Goal: Task Accomplishment & Management: Complete application form

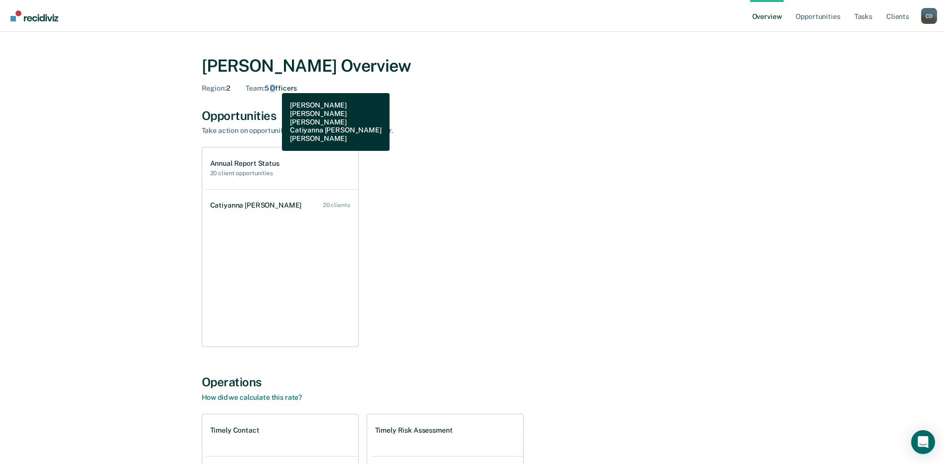
click at [276, 86] on div "Team : 5 Officers" at bounding box center [270, 88] width 51 height 8
drag, startPoint x: 276, startPoint y: 86, endPoint x: 427, endPoint y: 76, distance: 150.7
click at [427, 76] on div "[PERSON_NAME] Overview Region : 2 Team : 5 Officers" at bounding box center [473, 74] width 542 height 37
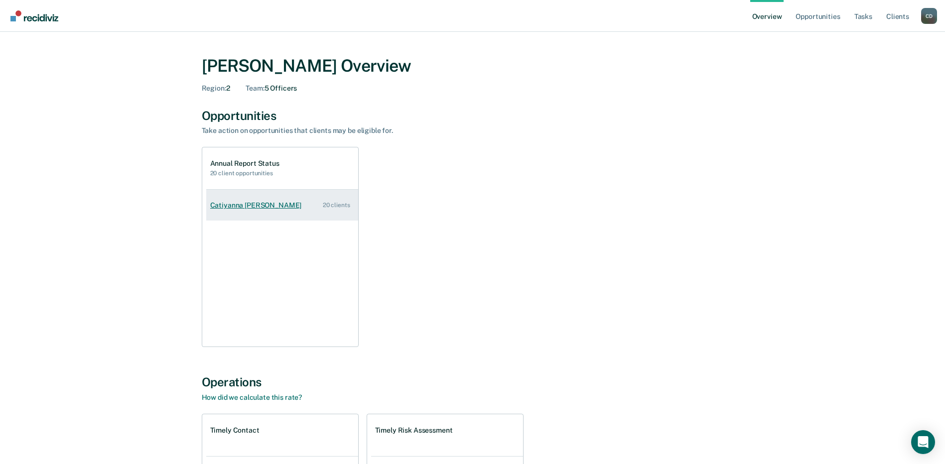
click at [233, 203] on div "Catiyanna [PERSON_NAME]" at bounding box center [258, 205] width 96 height 8
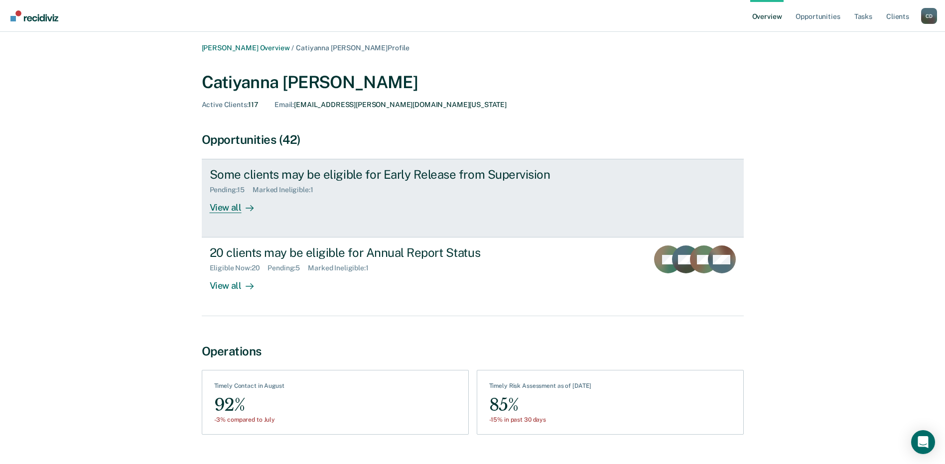
click at [217, 207] on div "View all" at bounding box center [238, 203] width 56 height 19
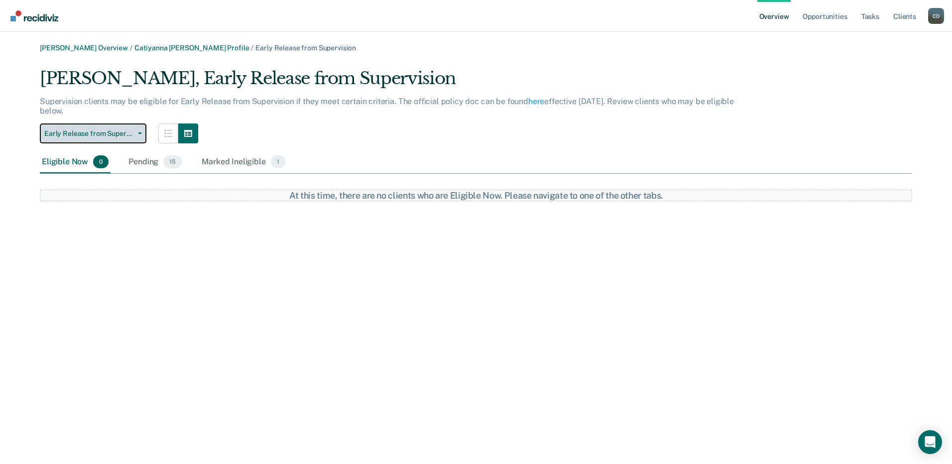
click at [98, 140] on button "Early Release from Supervision" at bounding box center [93, 133] width 107 height 20
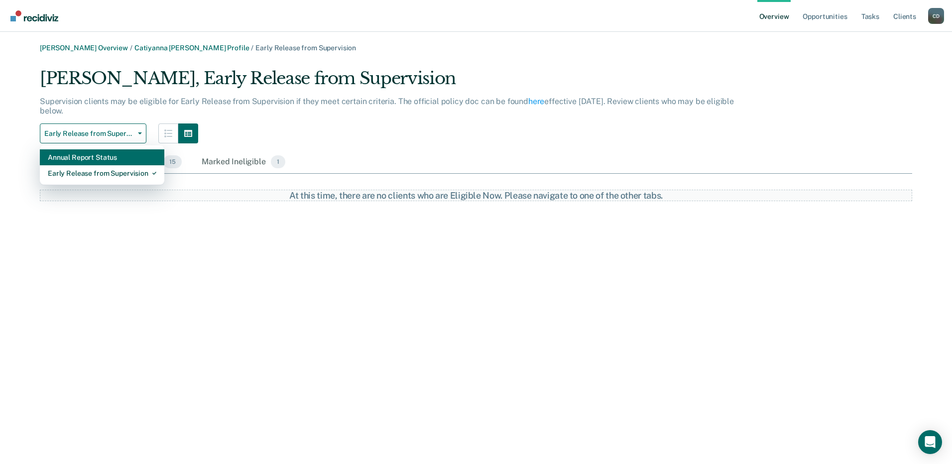
click at [94, 162] on div "Annual Report Status" at bounding box center [102, 157] width 109 height 16
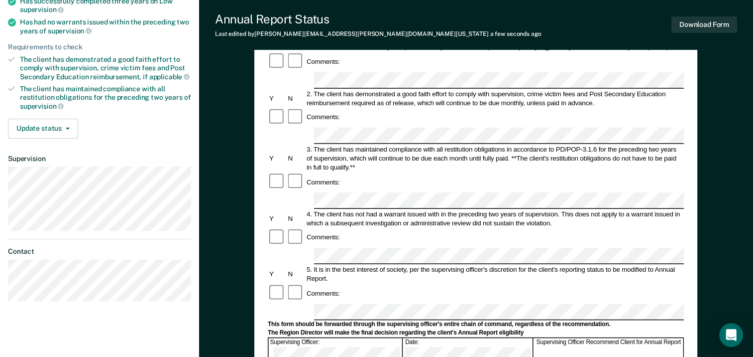
scroll to position [199, 0]
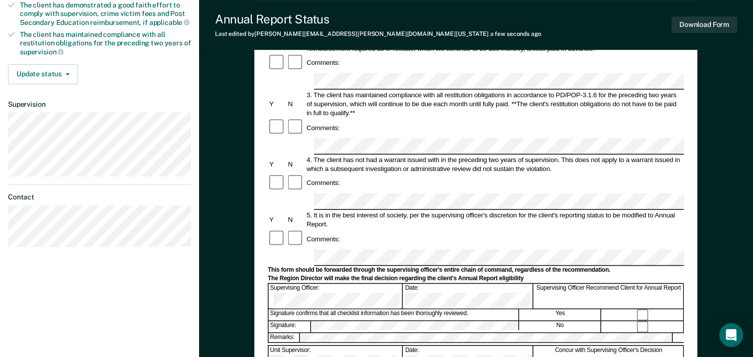
click at [641, 309] on div at bounding box center [643, 314] width 82 height 11
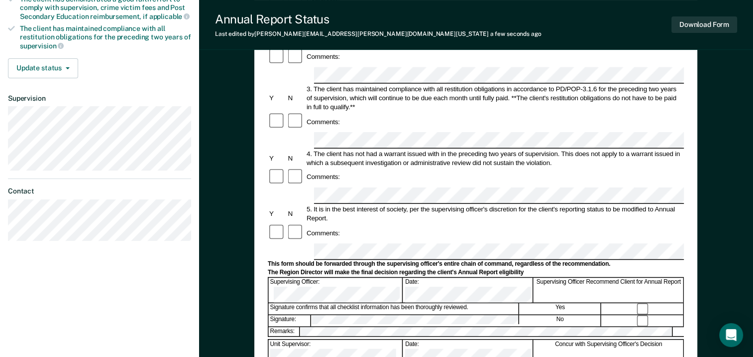
scroll to position [381, 0]
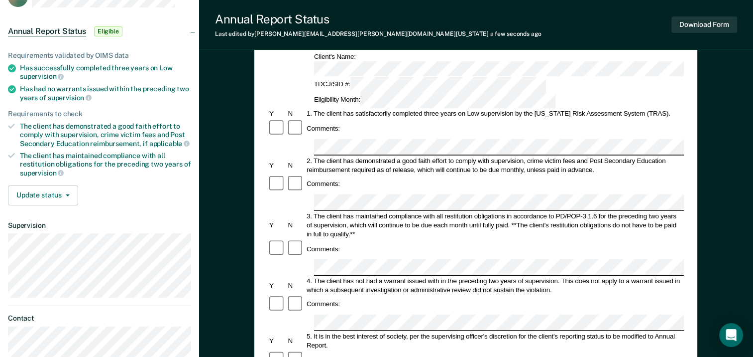
scroll to position [32, 0]
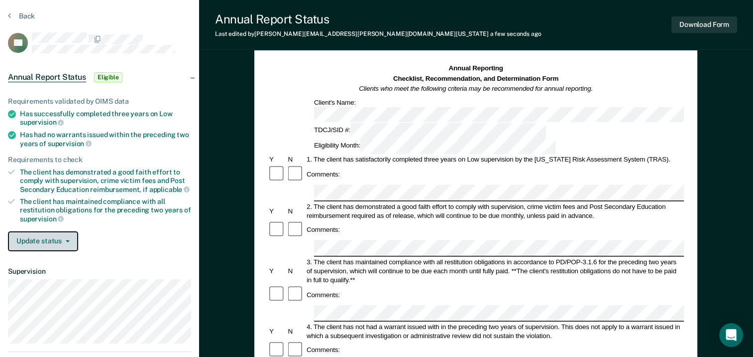
click at [46, 233] on button "Update status" at bounding box center [43, 241] width 70 height 20
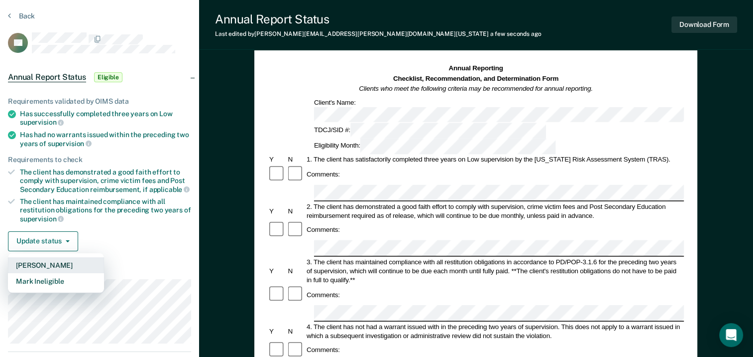
click at [62, 264] on button "[PERSON_NAME]" at bounding box center [56, 265] width 96 height 16
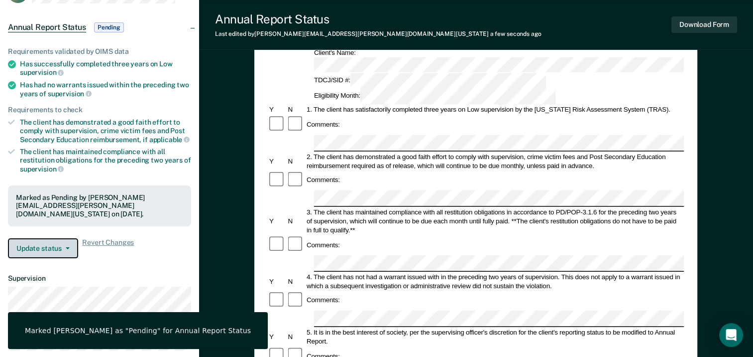
scroll to position [0, 0]
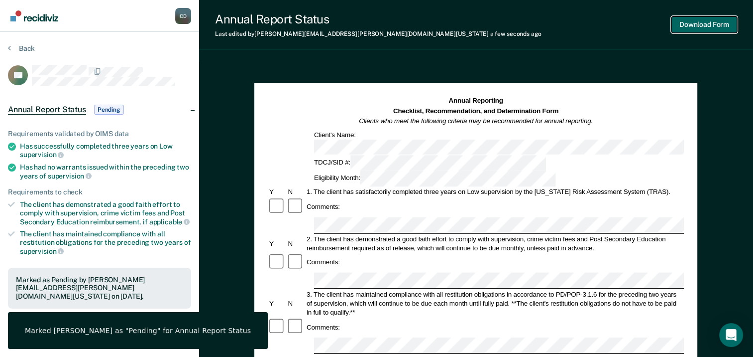
click at [696, 30] on button "Download Form" at bounding box center [705, 24] width 66 height 16
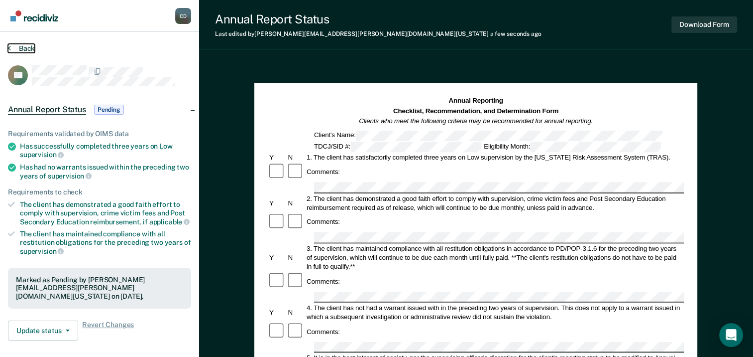
click at [12, 46] on button "Back" at bounding box center [21, 48] width 27 height 9
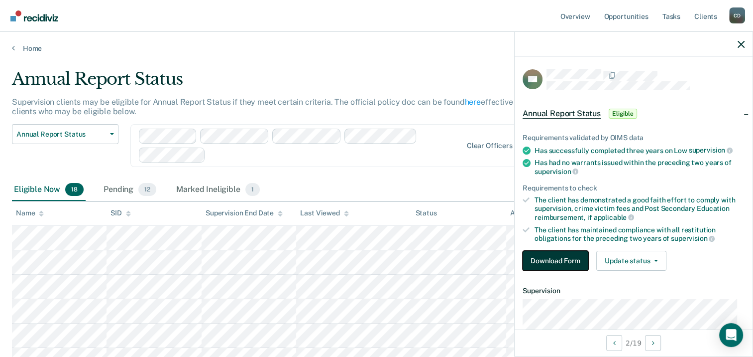
click at [554, 259] on button "Download Form" at bounding box center [556, 260] width 66 height 20
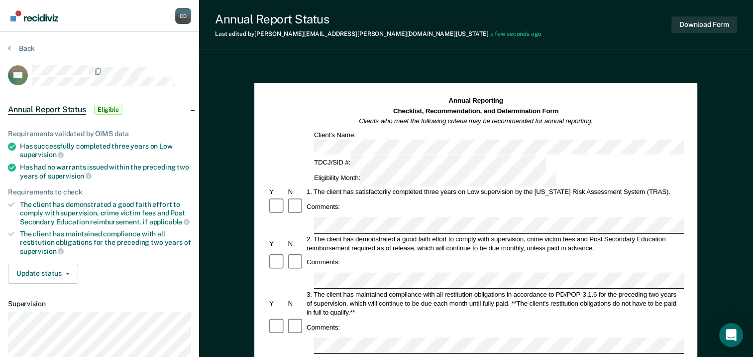
click at [347, 317] on div "Comments:" at bounding box center [476, 326] width 416 height 19
click at [714, 33] on div "Download Form" at bounding box center [705, 24] width 66 height 25
click at [714, 30] on button "Download Form" at bounding box center [705, 24] width 66 height 16
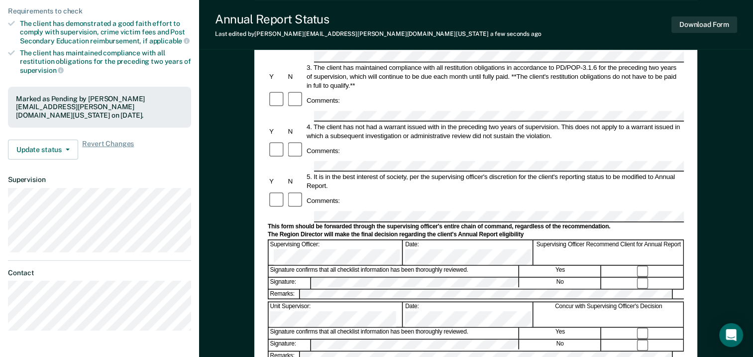
scroll to position [149, 0]
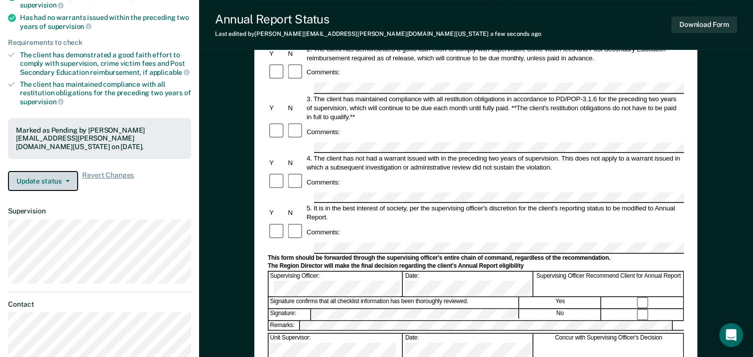
click at [34, 178] on button "Update status" at bounding box center [43, 181] width 70 height 20
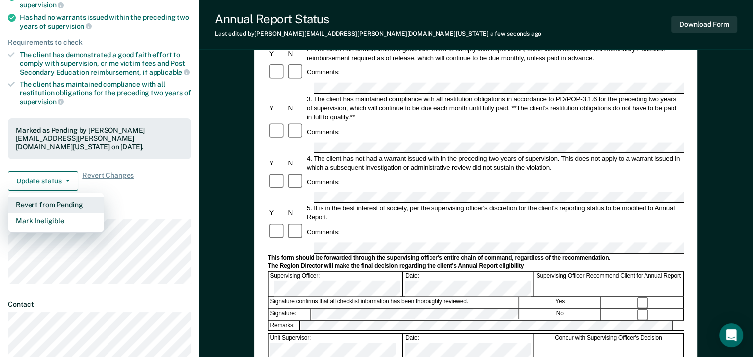
drag, startPoint x: 32, startPoint y: 199, endPoint x: 194, endPoint y: 185, distance: 162.4
click at [190, 185] on div "Update status Revert from Pending Mark Ineligible Revert Changes" at bounding box center [99, 181] width 183 height 20
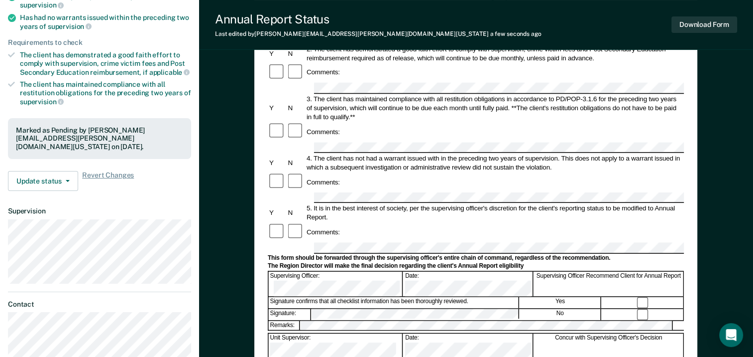
drag, startPoint x: 194, startPoint y: 185, endPoint x: 201, endPoint y: 201, distance: 17.2
click at [196, 185] on div "Requirements validated by OIMS data Has successfully completed three years on L…" at bounding box center [99, 81] width 199 height 235
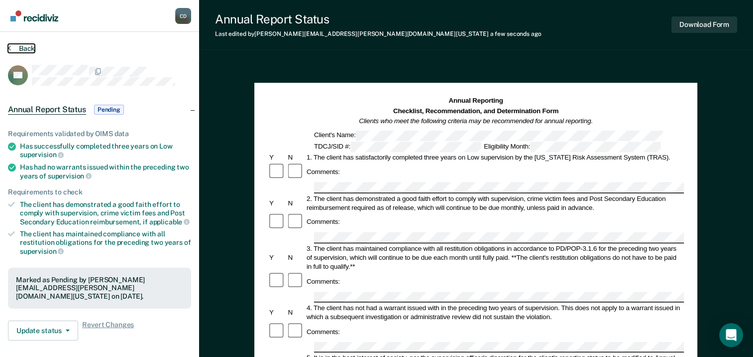
click at [8, 48] on icon at bounding box center [9, 48] width 3 height 8
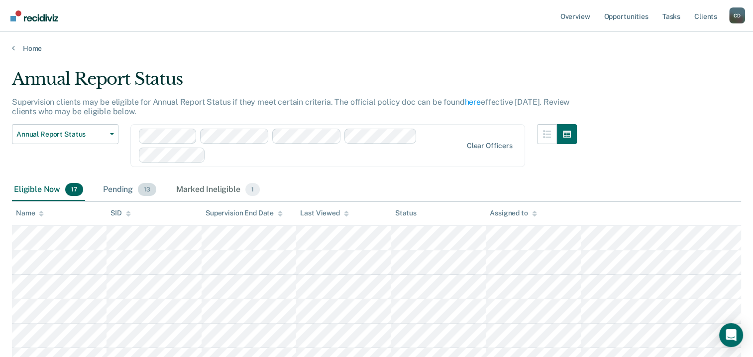
click at [112, 191] on div "Pending 13" at bounding box center [129, 190] width 57 height 22
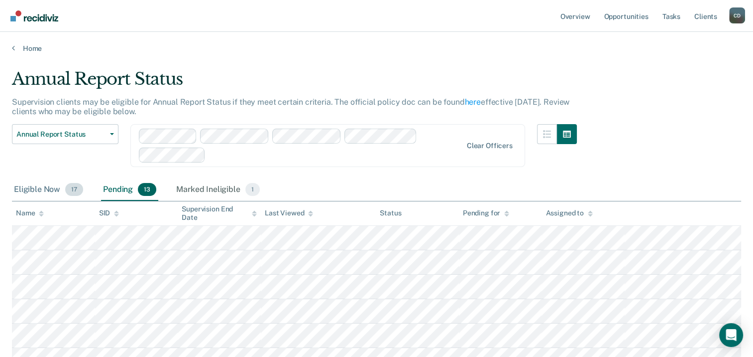
click at [40, 185] on div "Eligible Now 17" at bounding box center [48, 190] width 73 height 22
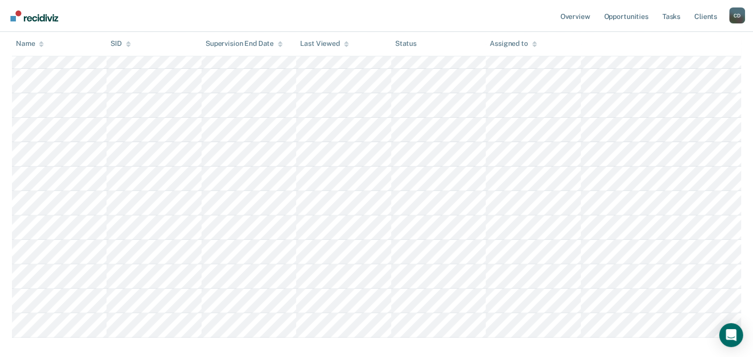
scroll to position [355, 0]
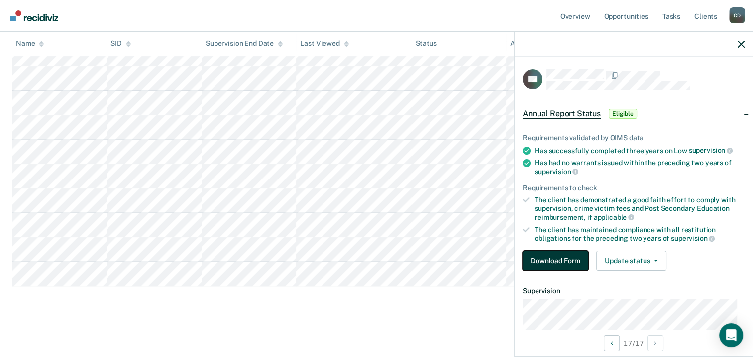
click at [543, 257] on button "Download Form" at bounding box center [556, 260] width 66 height 20
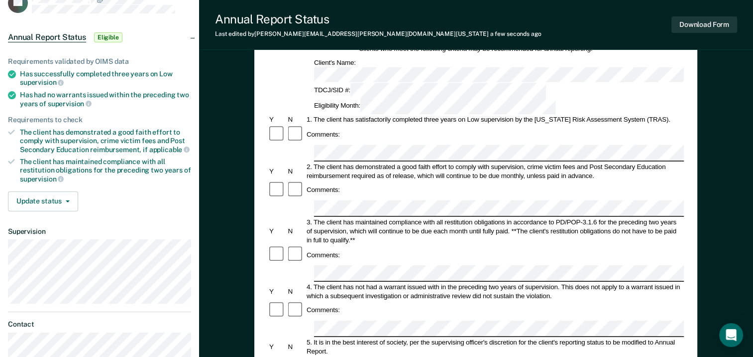
scroll to position [100, 0]
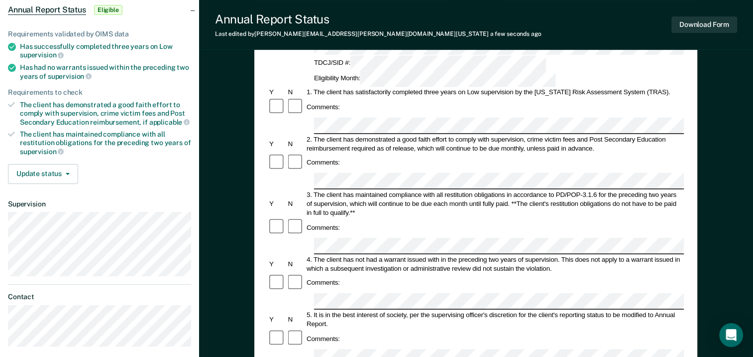
click at [351, 329] on div "Comments:" at bounding box center [476, 338] width 416 height 19
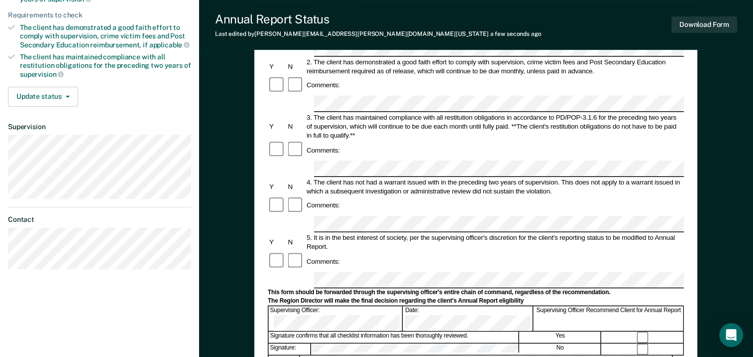
scroll to position [199, 0]
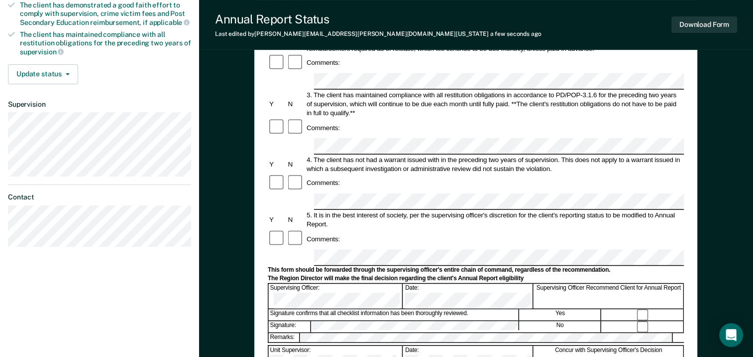
click at [649, 321] on div at bounding box center [643, 326] width 82 height 11
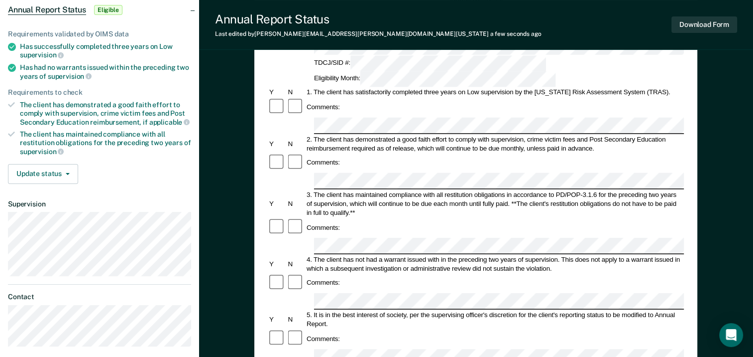
scroll to position [100, 0]
click at [45, 174] on button "Update status" at bounding box center [43, 174] width 70 height 20
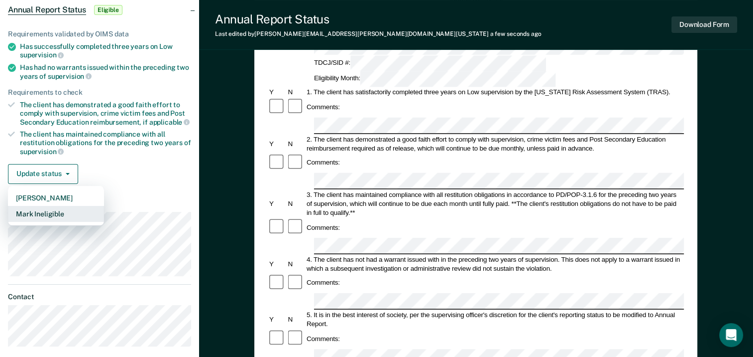
click at [48, 209] on button "Mark Ineligible" at bounding box center [56, 214] width 96 height 16
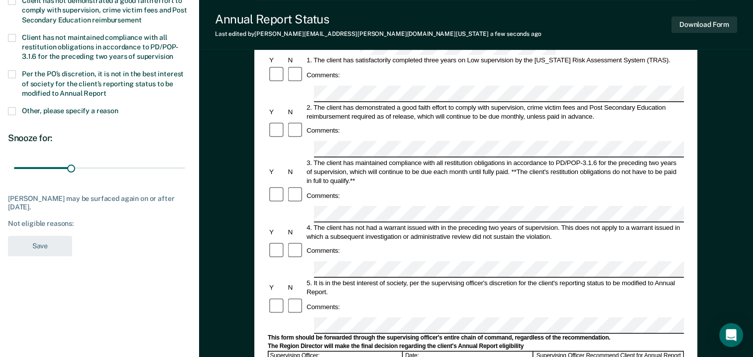
scroll to position [149, 0]
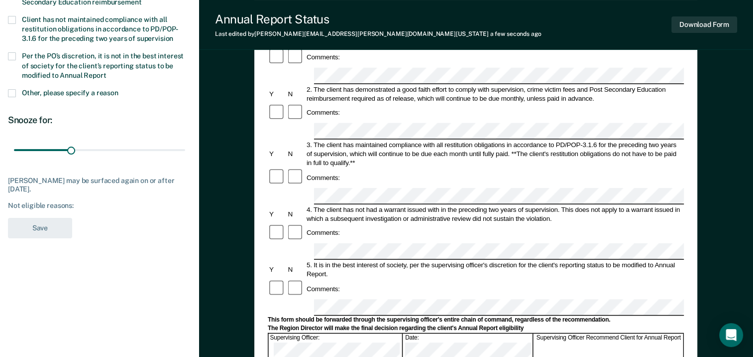
click at [83, 204] on div "Not eligible reasons:" at bounding box center [99, 205] width 183 height 8
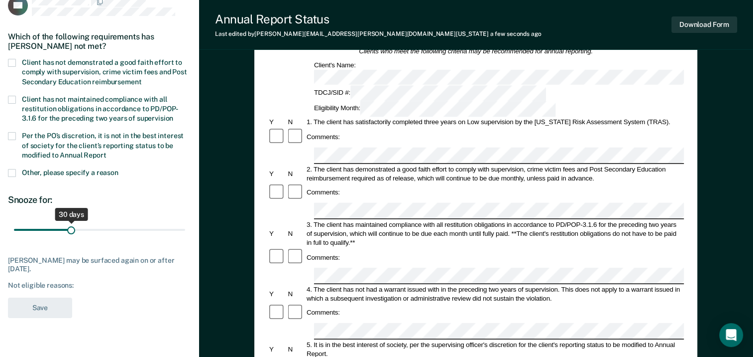
scroll to position [0, 0]
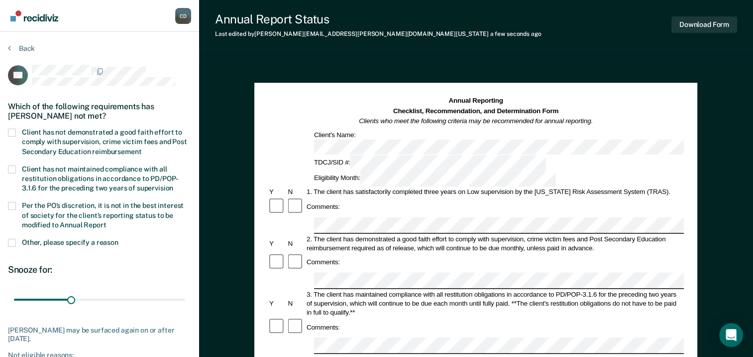
click at [16, 135] on label "Client has not demonstrated a good faith effort to comply with supervision, cri…" at bounding box center [99, 142] width 183 height 29
click at [141, 148] on input "Client has not demonstrated a good faith effort to comply with supervision, cri…" at bounding box center [141, 148] width 0 height 0
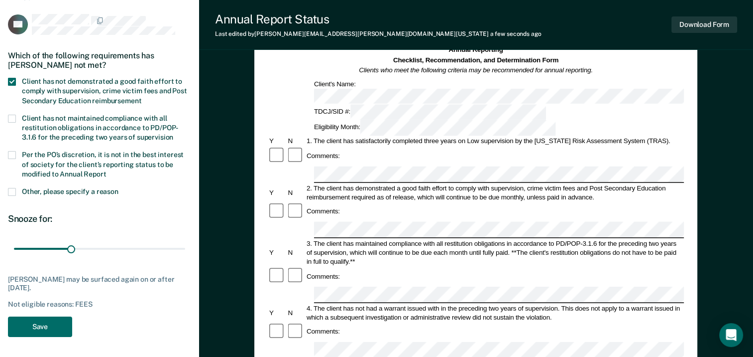
scroll to position [149, 0]
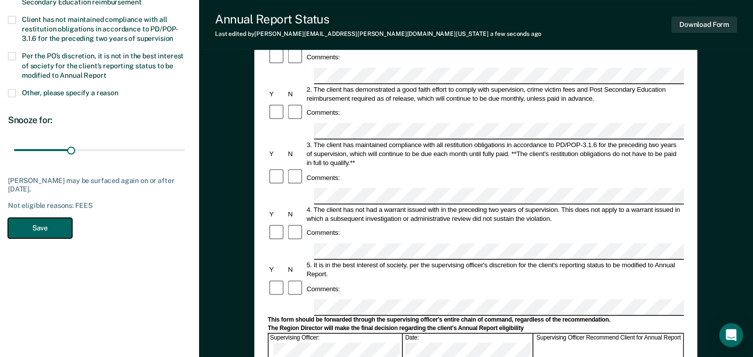
click at [48, 228] on button "Save" at bounding box center [40, 228] width 64 height 20
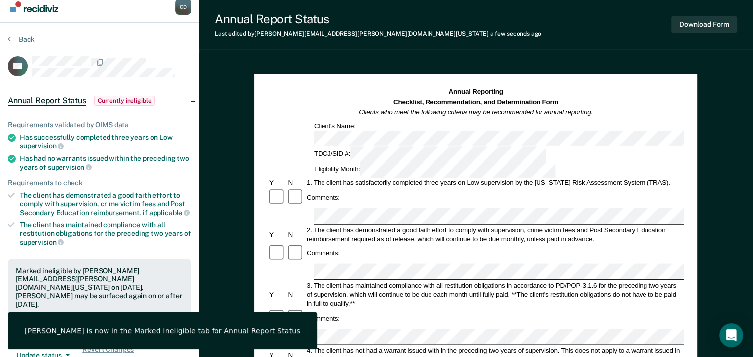
scroll to position [0, 0]
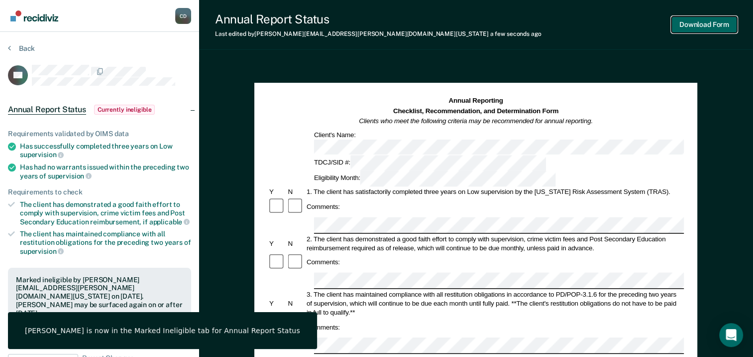
click at [685, 24] on button "Download Form" at bounding box center [705, 24] width 66 height 16
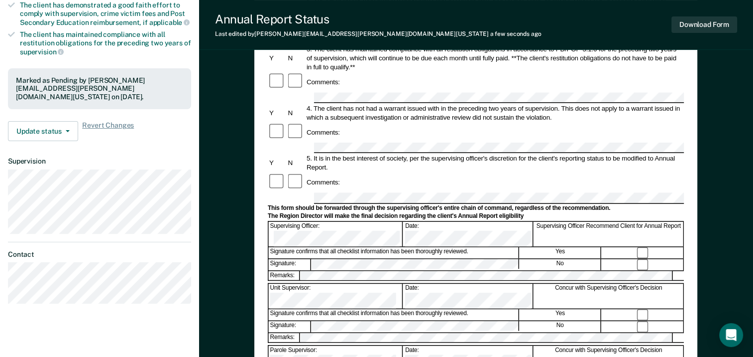
scroll to position [100, 0]
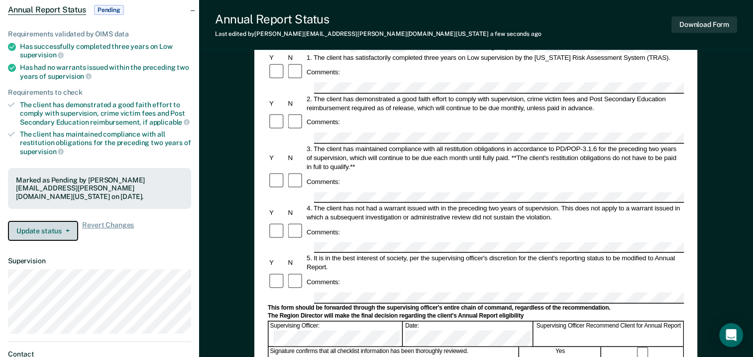
click at [58, 227] on button "Update status" at bounding box center [43, 231] width 70 height 20
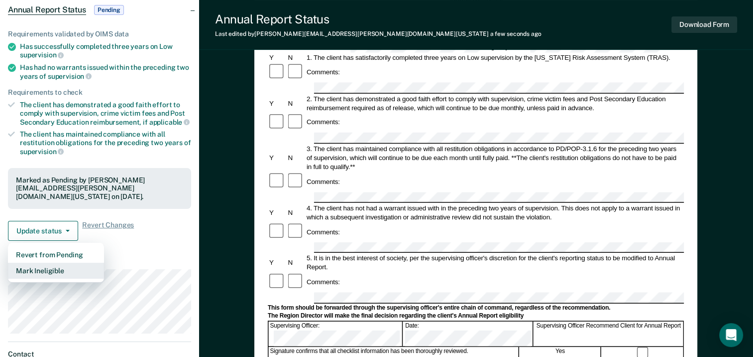
click at [38, 266] on button "Mark Ineligible" at bounding box center [56, 270] width 96 height 16
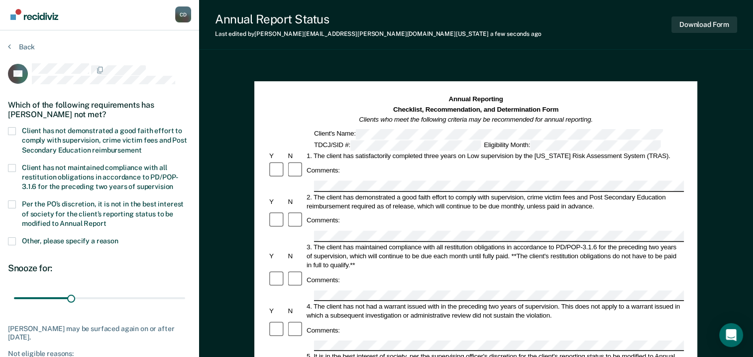
scroll to position [0, 0]
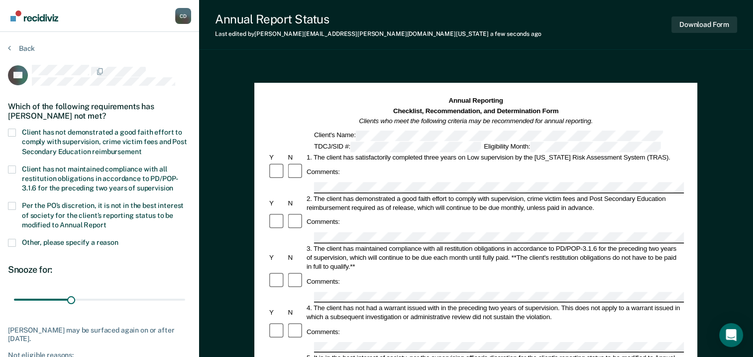
click at [13, 131] on span at bounding box center [12, 132] width 8 height 8
click at [141, 148] on input "Client has not demonstrated a good faith effort to comply with supervision, cri…" at bounding box center [141, 148] width 0 height 0
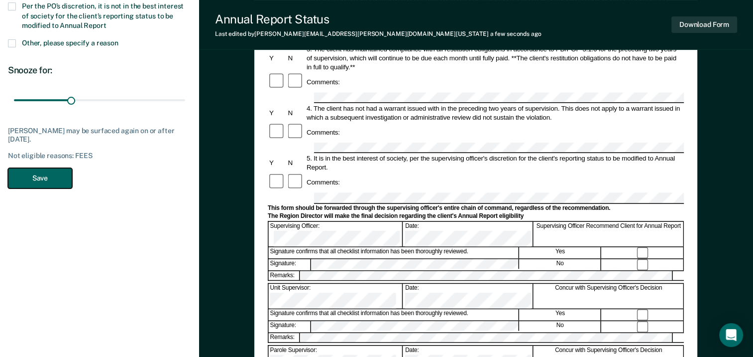
click at [41, 175] on button "Save" at bounding box center [40, 178] width 64 height 20
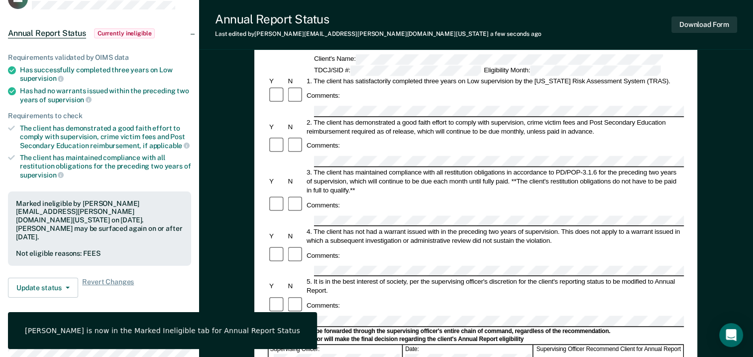
scroll to position [0, 0]
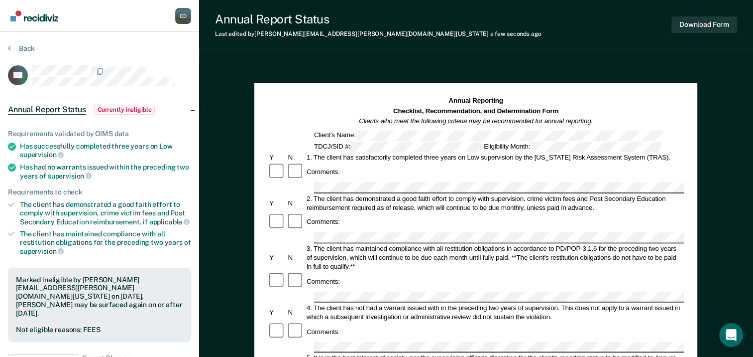
click at [4, 47] on section "Back LH Annual Report Status Currently ineligible Requirements validated by OIM…" at bounding box center [99, 294] width 199 height 524
click at [12, 46] on button "Back" at bounding box center [21, 48] width 27 height 9
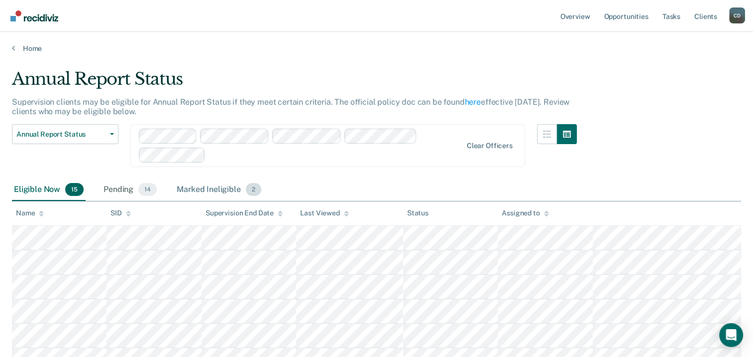
click at [206, 185] on div "Marked Ineligible 2" at bounding box center [219, 190] width 89 height 22
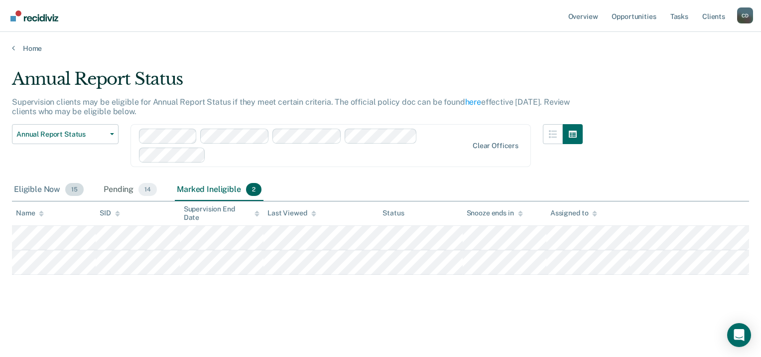
click at [42, 189] on div "Eligible Now 15" at bounding box center [49, 190] width 74 height 22
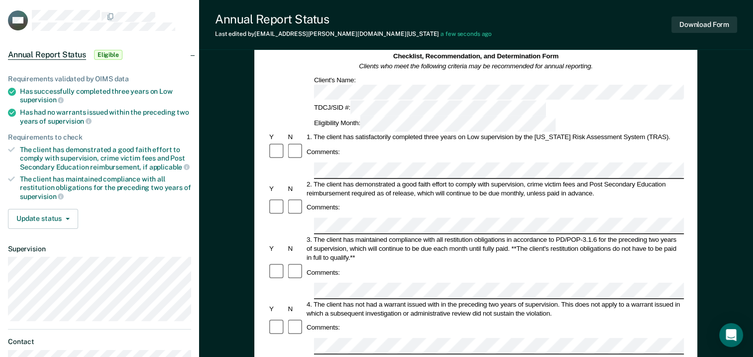
scroll to position [50, 0]
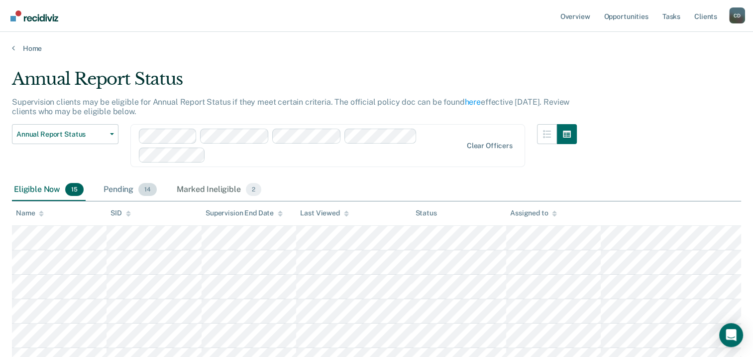
click at [137, 183] on div "Pending 14" at bounding box center [130, 190] width 57 height 22
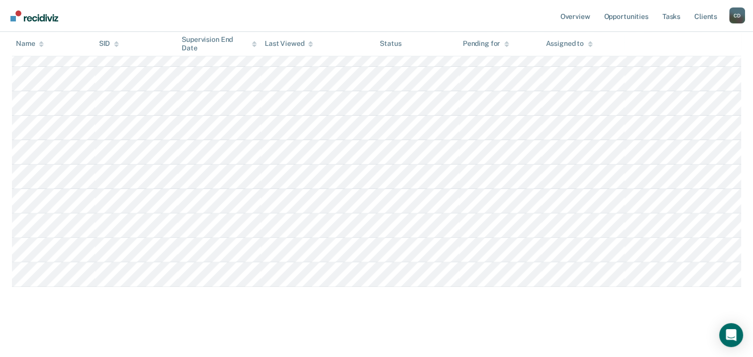
scroll to position [32, 0]
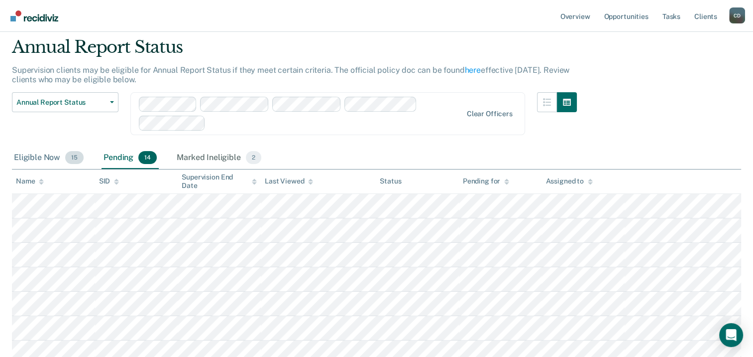
click at [30, 155] on div "Eligible Now 15" at bounding box center [49, 158] width 74 height 22
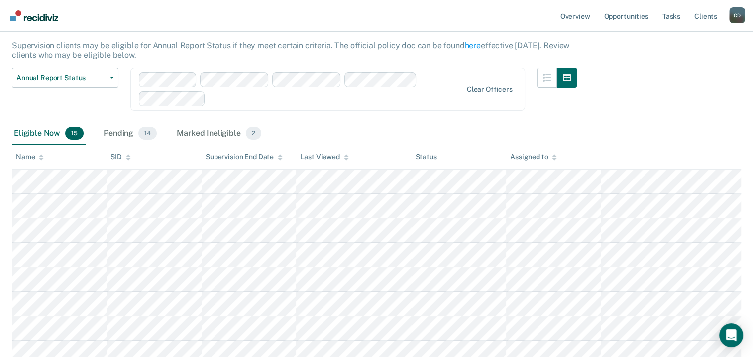
scroll to position [305, 0]
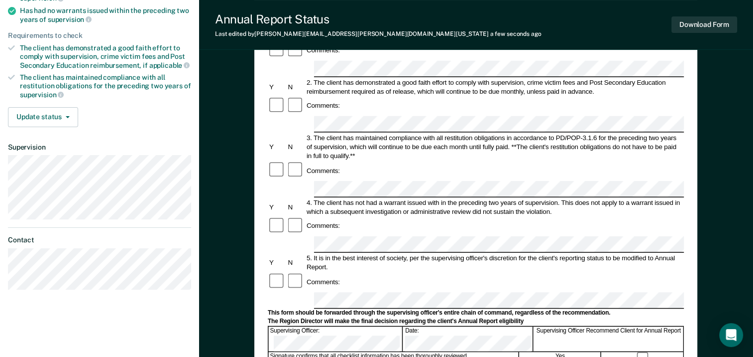
scroll to position [32, 0]
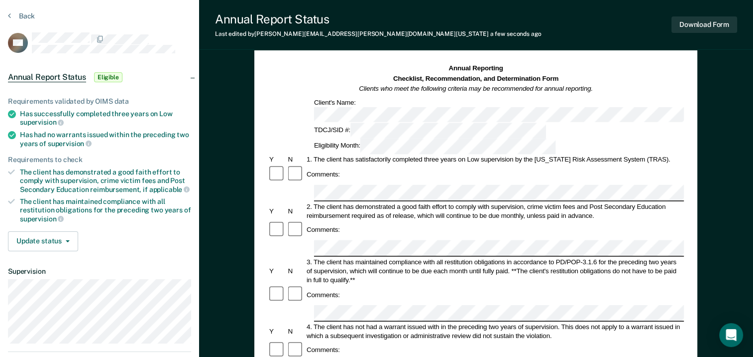
click at [110, 75] on span "Eligible" at bounding box center [108, 77] width 28 height 10
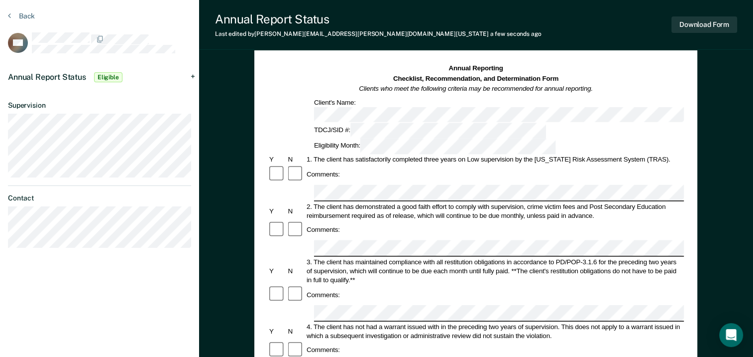
click at [192, 72] on div "Annual Report Status Eligible" at bounding box center [99, 77] width 199 height 32
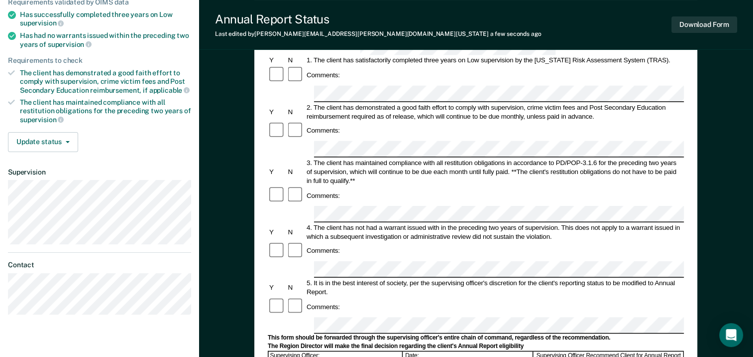
scroll to position [132, 0]
click at [40, 133] on button "Update status" at bounding box center [43, 141] width 70 height 20
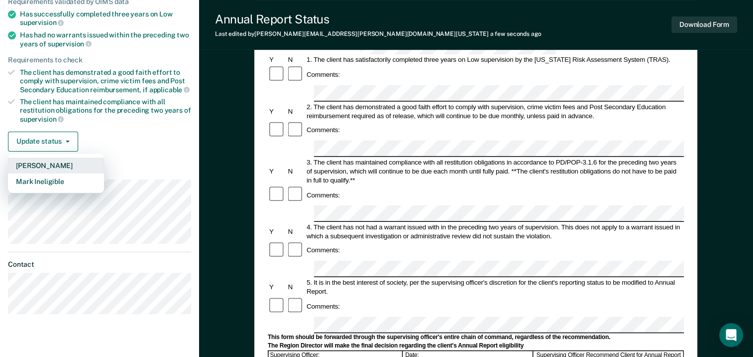
click at [48, 166] on button "[PERSON_NAME]" at bounding box center [56, 165] width 96 height 16
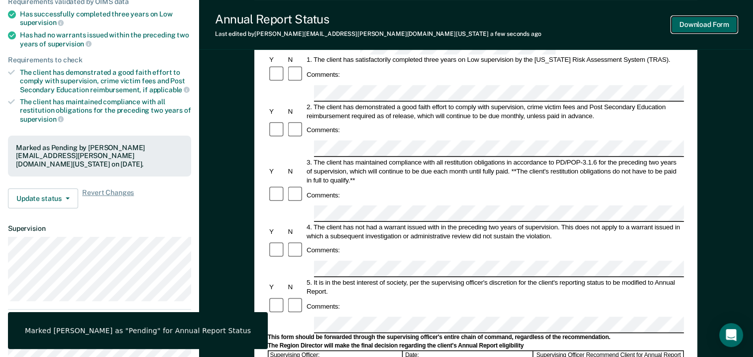
click at [699, 32] on button "Download Form" at bounding box center [705, 24] width 66 height 16
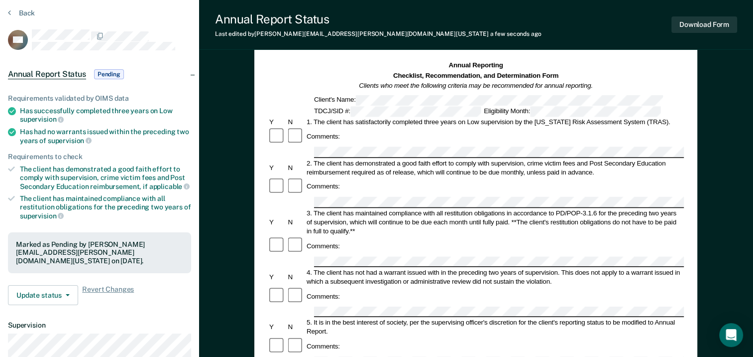
scroll to position [0, 0]
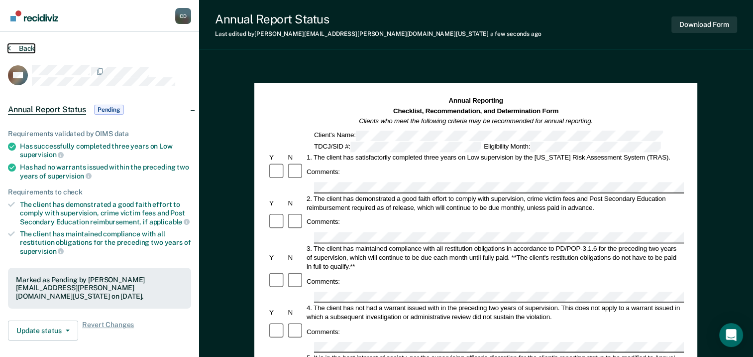
click at [9, 48] on icon at bounding box center [9, 48] width 3 height 8
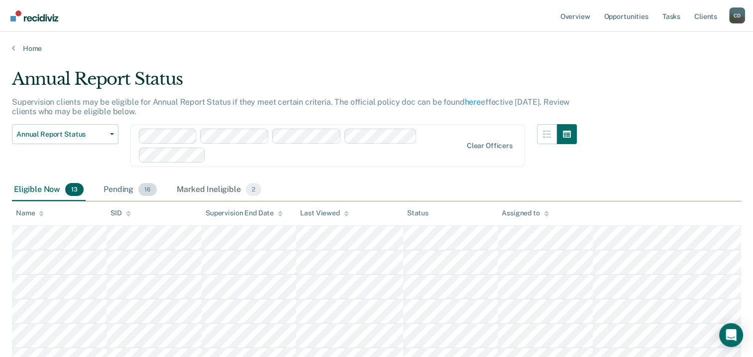
click at [128, 191] on div "Pending 16" at bounding box center [130, 190] width 57 height 22
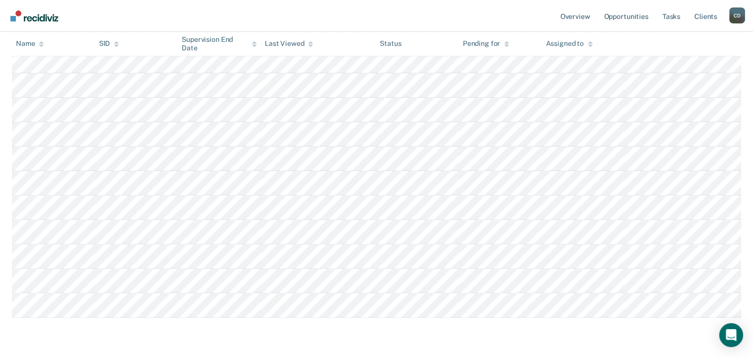
scroll to position [199, 0]
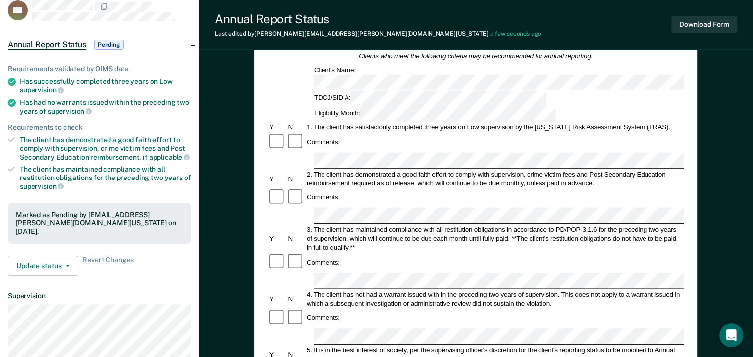
scroll to position [50, 0]
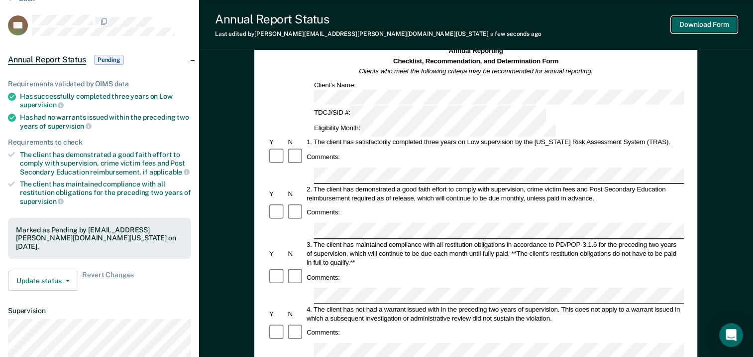
click at [708, 31] on button "Download Form" at bounding box center [705, 24] width 66 height 16
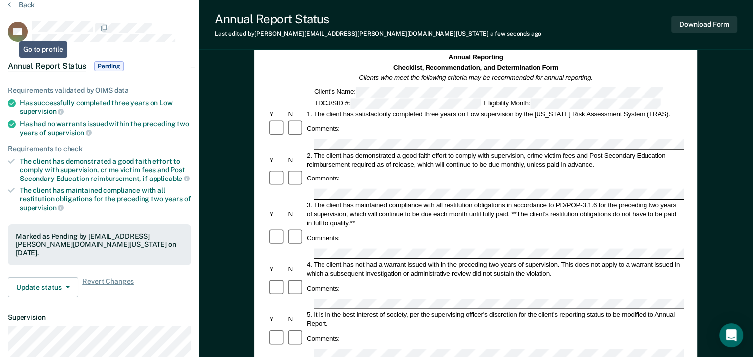
scroll to position [0, 0]
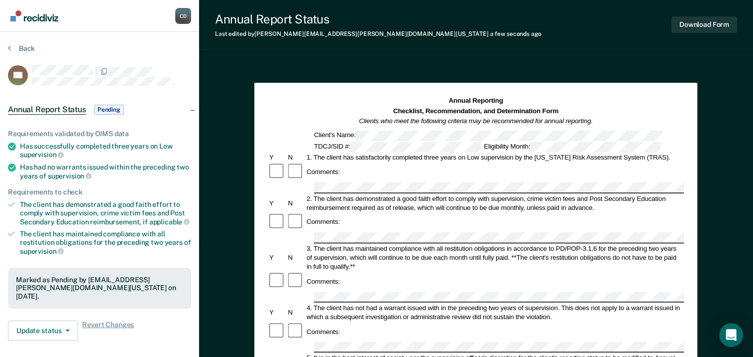
click at [6, 49] on section "Back GP Annual Report Status Pending Requirements validated by OIMS data Has su…" at bounding box center [99, 277] width 199 height 490
click at [13, 46] on button "Back" at bounding box center [21, 48] width 27 height 9
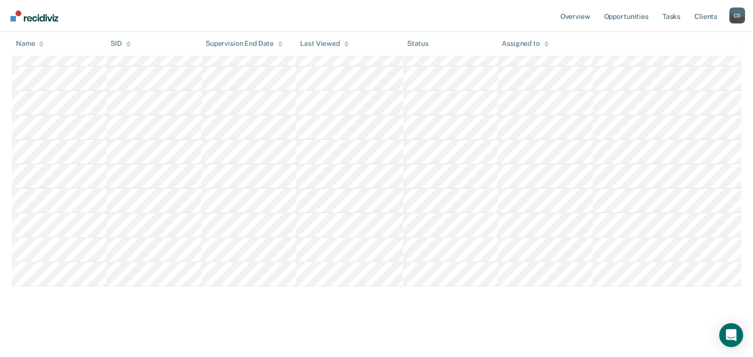
scroll to position [58, 0]
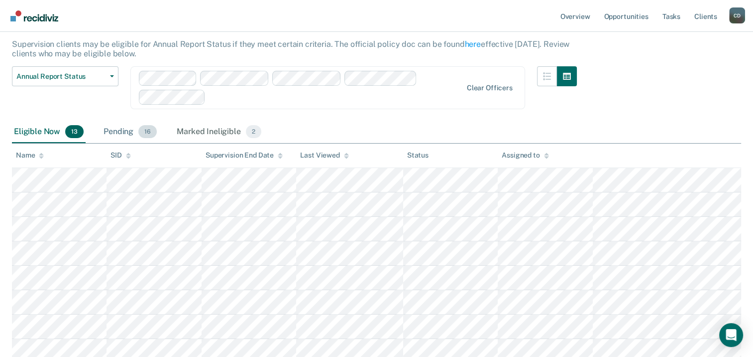
click at [122, 132] on div "Pending 16" at bounding box center [130, 132] width 57 height 22
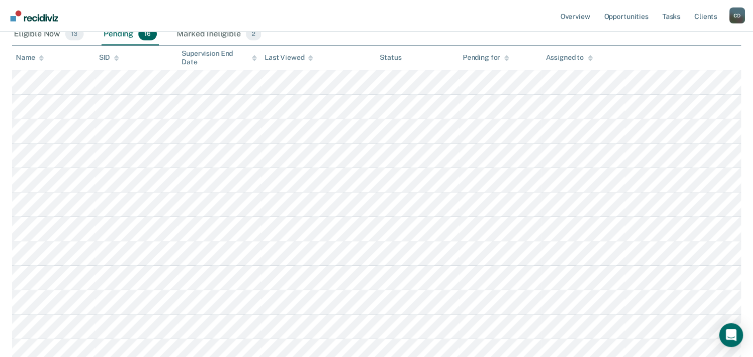
scroll to position [257, 0]
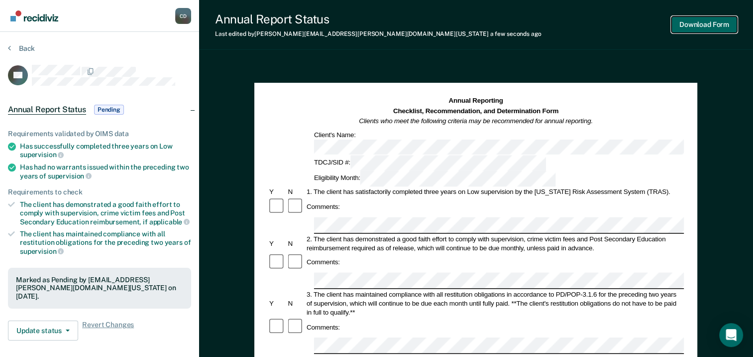
click at [697, 26] on button "Download Form" at bounding box center [705, 24] width 66 height 16
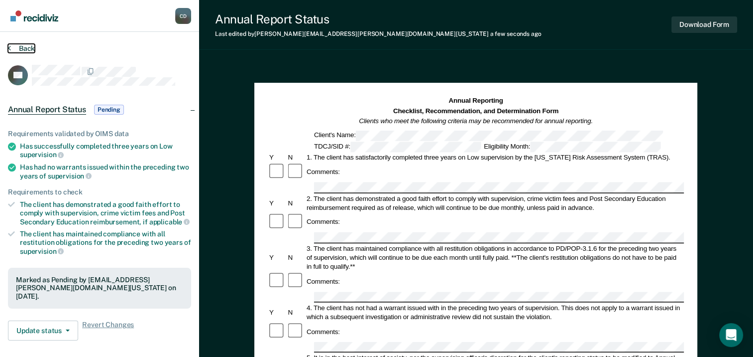
click at [14, 46] on button "Back" at bounding box center [21, 48] width 27 height 9
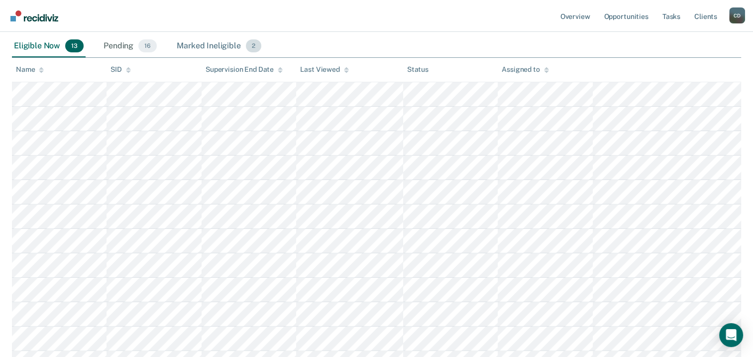
scroll to position [149, 0]
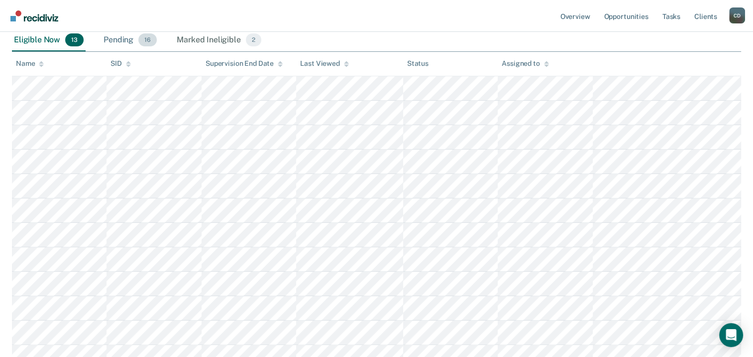
click at [122, 43] on div "Pending 16" at bounding box center [130, 40] width 57 height 22
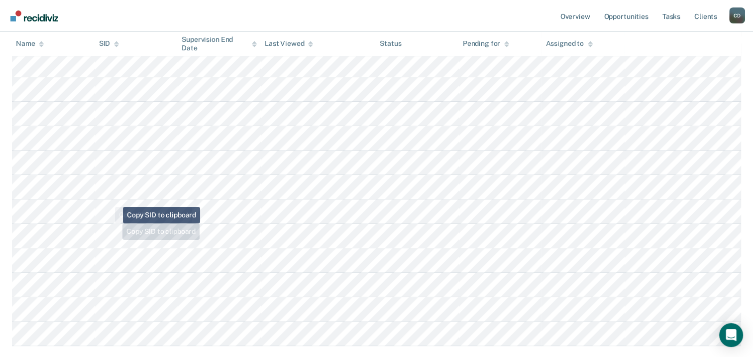
scroll to position [280, 0]
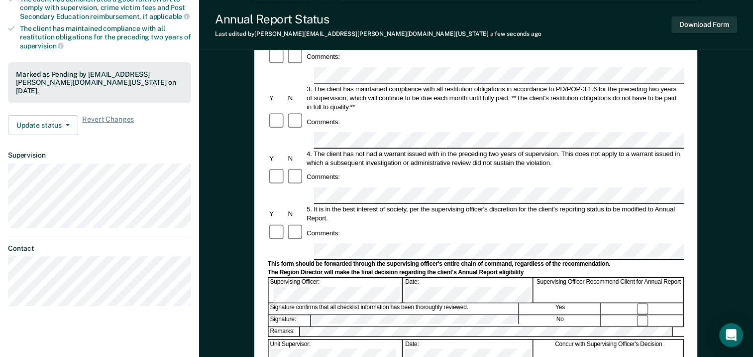
scroll to position [381, 0]
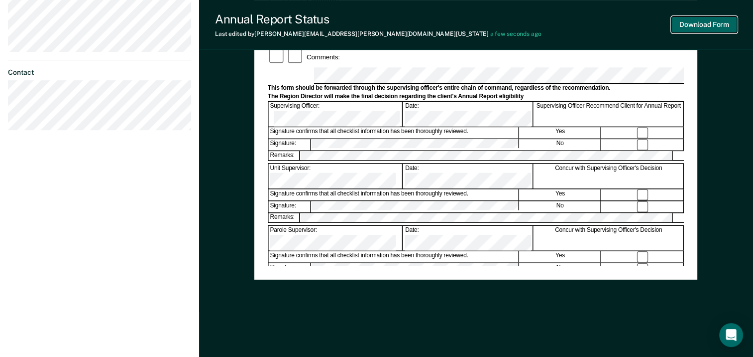
click at [690, 21] on button "Download Form" at bounding box center [705, 24] width 66 height 16
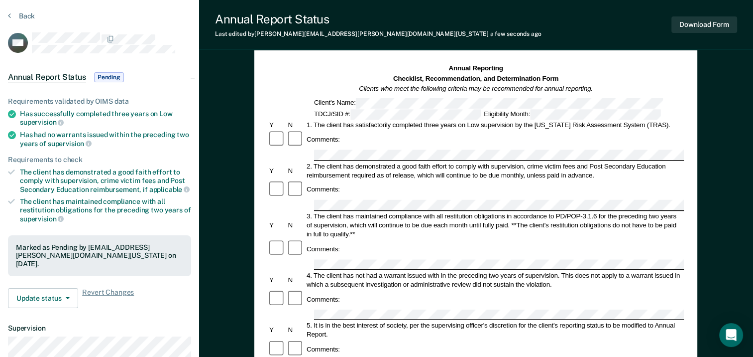
scroll to position [0, 0]
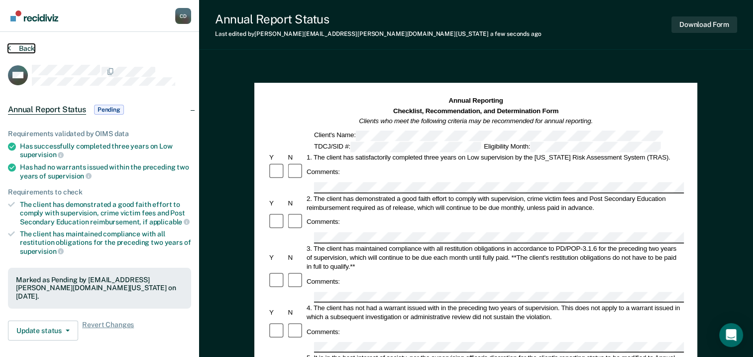
click at [8, 46] on icon at bounding box center [9, 48] width 3 height 8
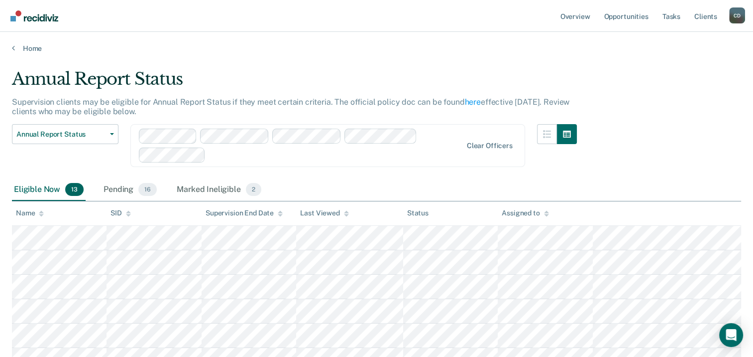
click at [120, 143] on div "Annual Report Status Early Release from Supervision Annual Report Status Clear …" at bounding box center [294, 151] width 565 height 55
click at [127, 191] on div "Pending 16" at bounding box center [130, 190] width 57 height 22
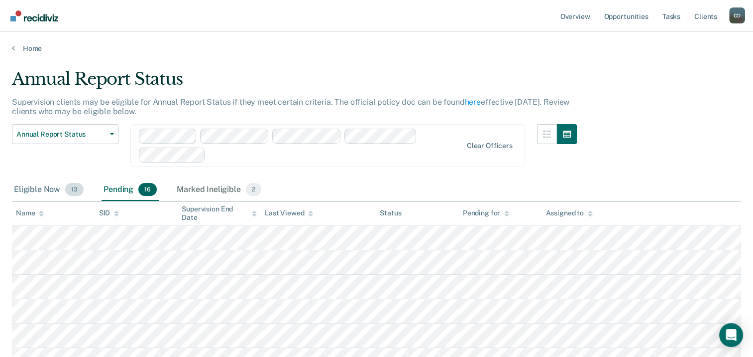
click at [41, 187] on div "Eligible Now 13" at bounding box center [49, 190] width 74 height 22
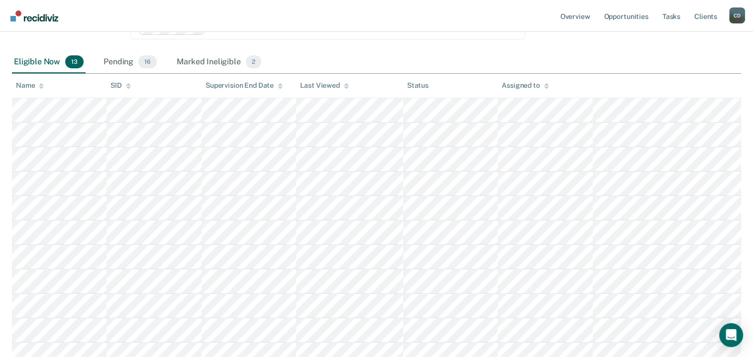
scroll to position [257, 0]
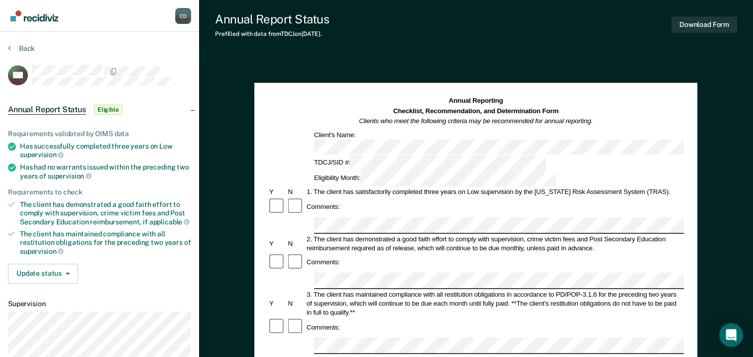
click at [343, 197] on div "Comments:" at bounding box center [476, 206] width 416 height 19
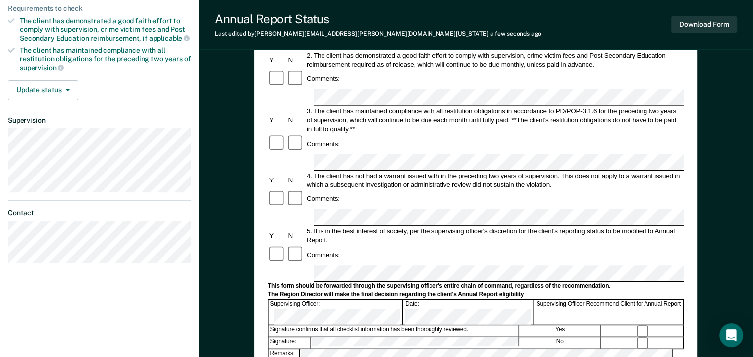
scroll to position [199, 0]
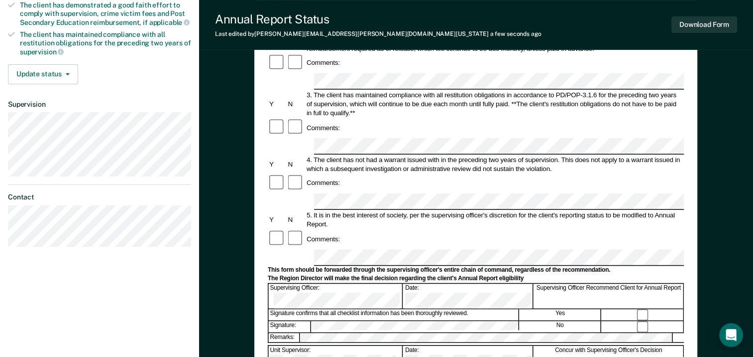
click at [458, 309] on div "Signature confirms that all checklist information has been thoroughly reviewed." at bounding box center [394, 314] width 250 height 11
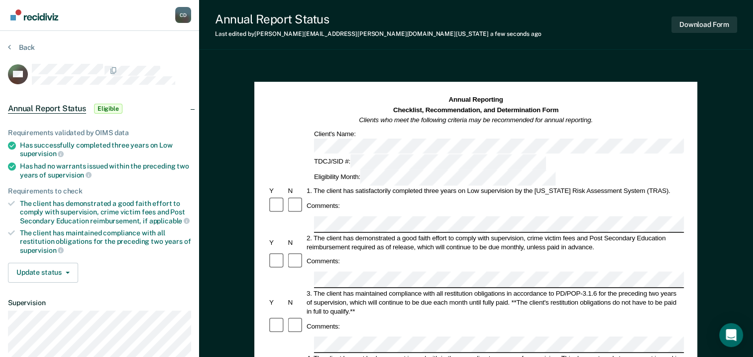
scroll to position [0, 0]
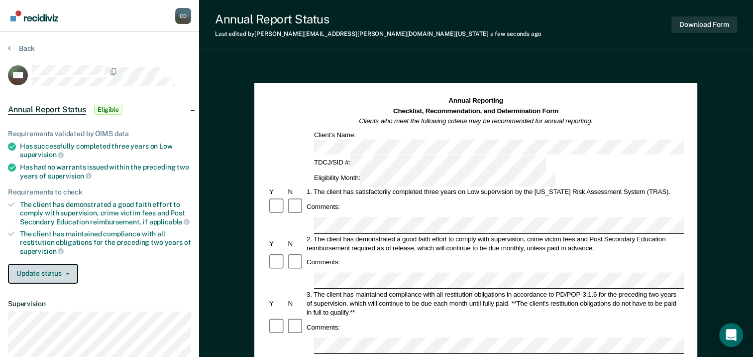
click at [32, 274] on button "Update status" at bounding box center [43, 273] width 70 height 20
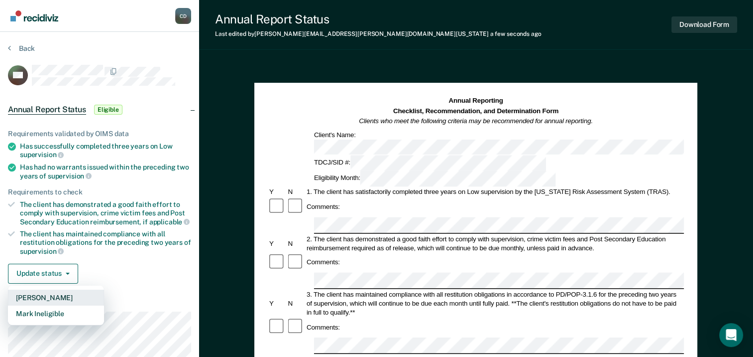
click at [52, 296] on button "[PERSON_NAME]" at bounding box center [56, 297] width 96 height 16
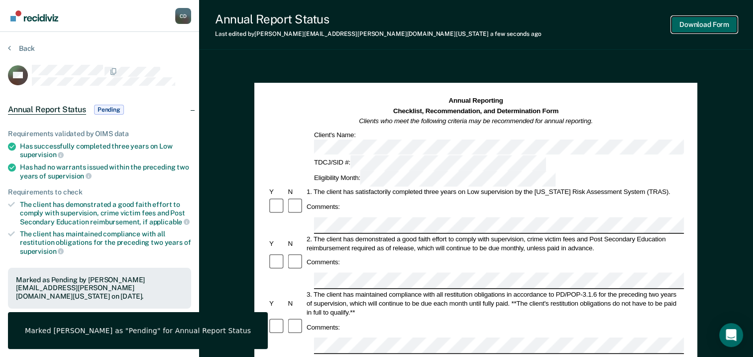
click at [702, 32] on button "Download Form" at bounding box center [705, 24] width 66 height 16
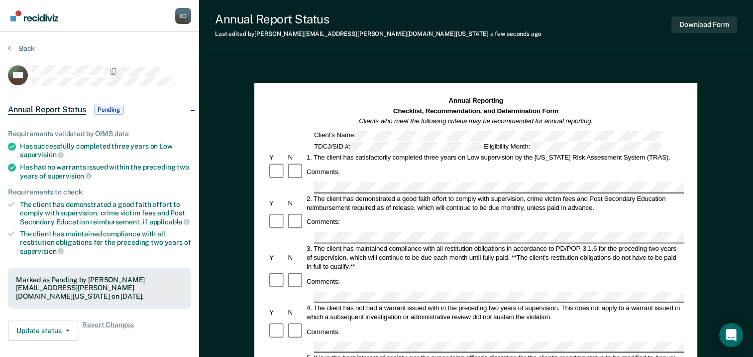
click at [5, 43] on section "Back SH Annual Report Status Pending Requirements validated by OIMS data Has su…" at bounding box center [99, 277] width 199 height 490
click at [8, 45] on icon at bounding box center [9, 48] width 3 height 8
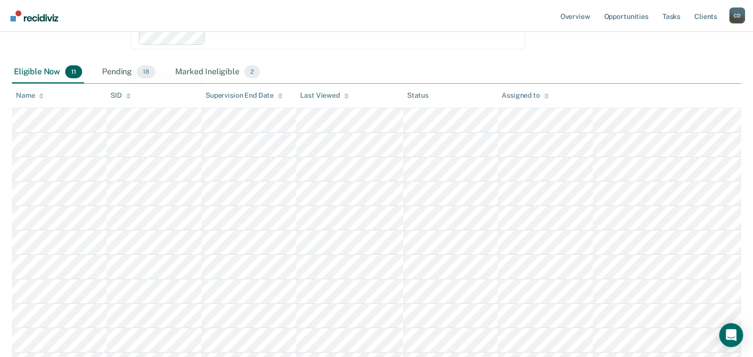
scroll to position [208, 0]
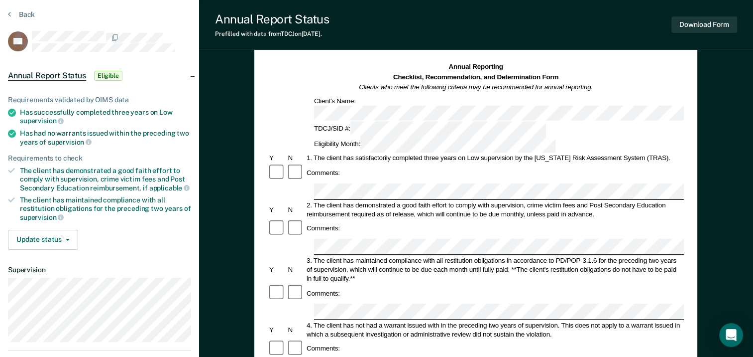
scroll to position [50, 0]
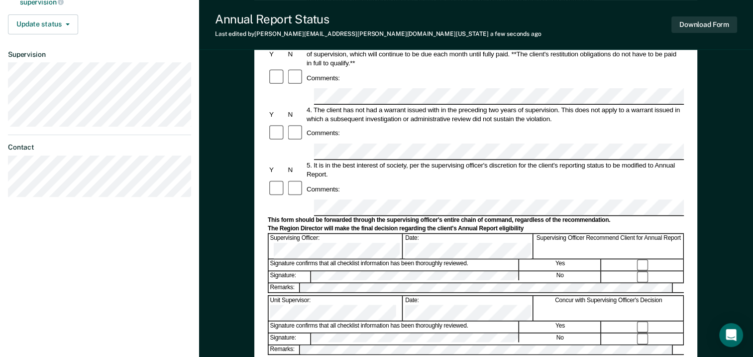
scroll to position [199, 0]
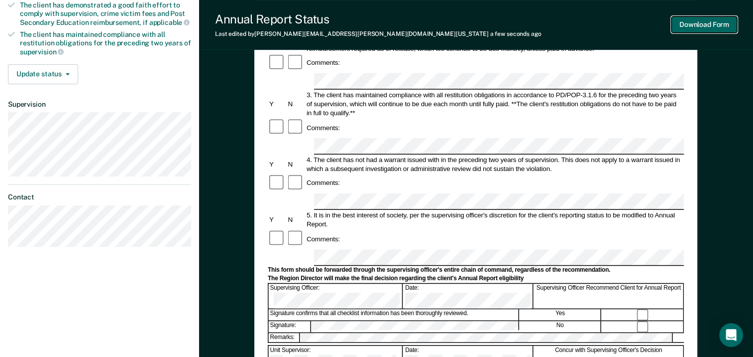
click at [706, 29] on button "Download Form" at bounding box center [705, 24] width 66 height 16
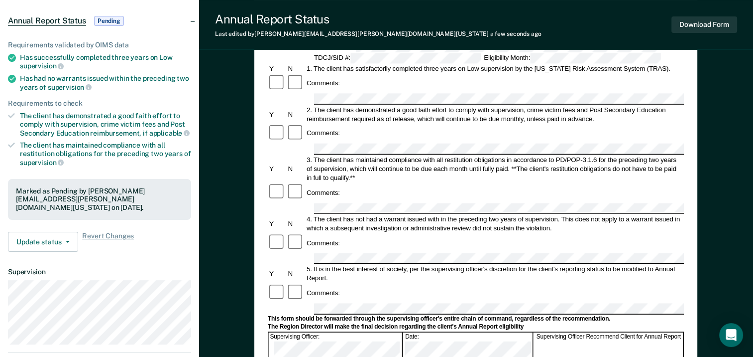
scroll to position [50, 0]
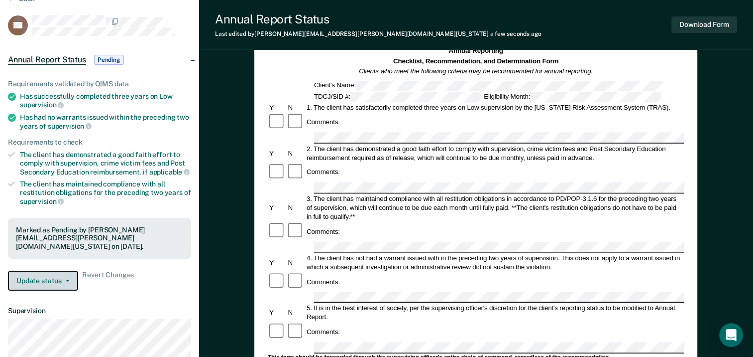
click at [50, 276] on button "Update status" at bounding box center [43, 280] width 70 height 20
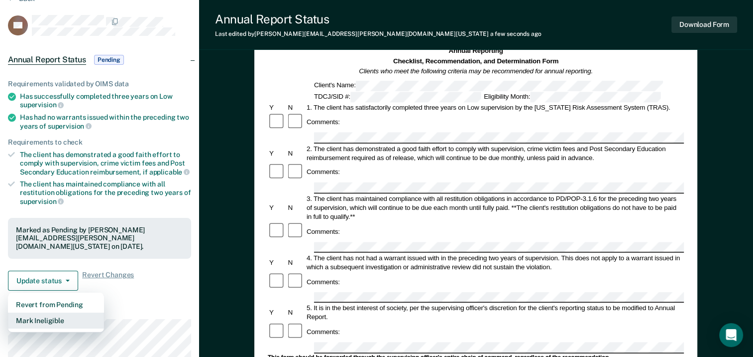
click at [56, 317] on button "Mark Ineligible" at bounding box center [56, 320] width 96 height 16
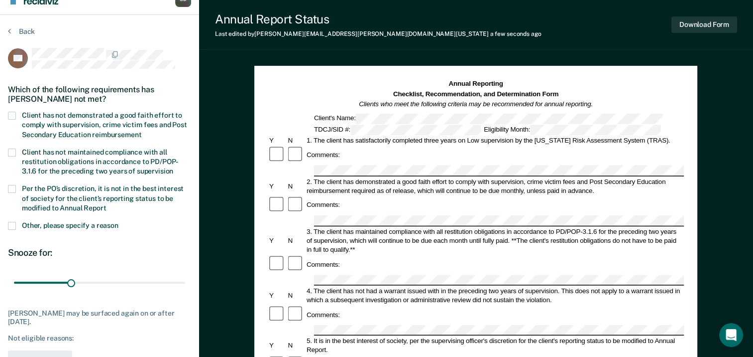
scroll to position [0, 0]
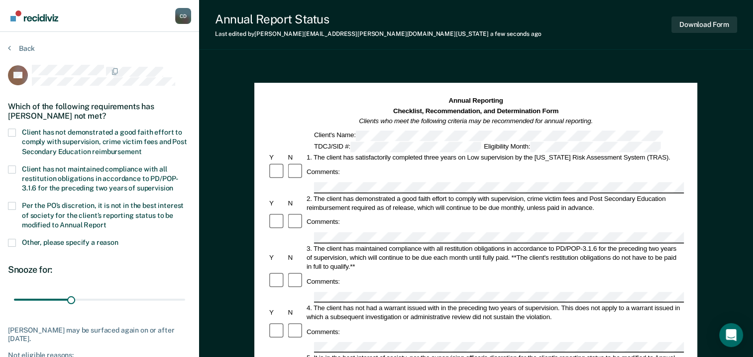
click at [13, 137] on label "Client has not demonstrated a good faith effort to comply with supervision, cri…" at bounding box center [99, 142] width 183 height 29
click at [141, 148] on input "Client has not demonstrated a good faith effort to comply with supervision, cri…" at bounding box center [141, 148] width 0 height 0
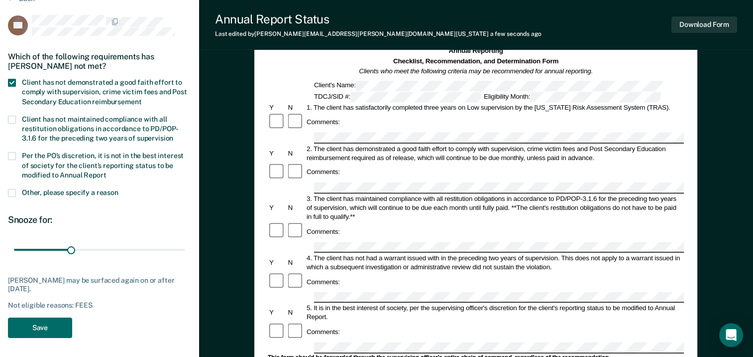
scroll to position [149, 0]
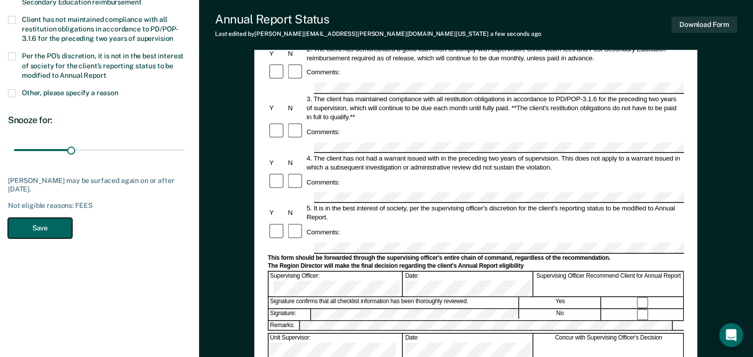
click at [47, 231] on button "Save" at bounding box center [40, 228] width 64 height 20
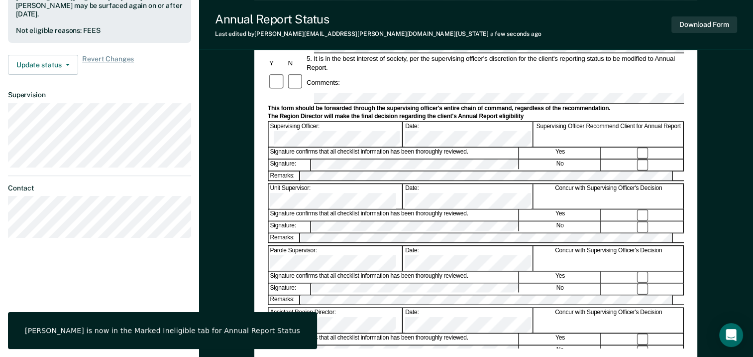
scroll to position [0, 0]
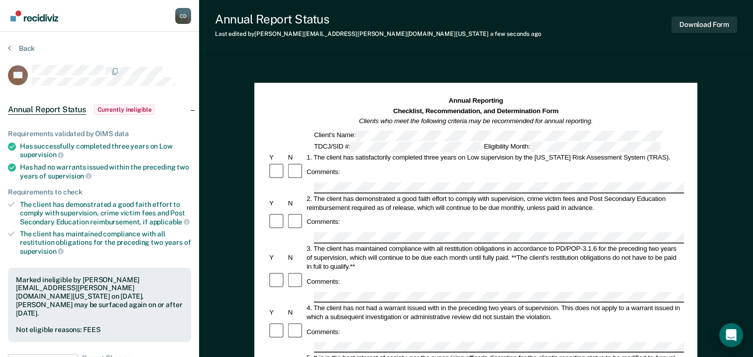
click at [6, 51] on section "Back TS Annual Report Status Currently ineligible Requirements validated by OIM…" at bounding box center [99, 294] width 199 height 524
click at [11, 47] on button "Back" at bounding box center [21, 48] width 27 height 9
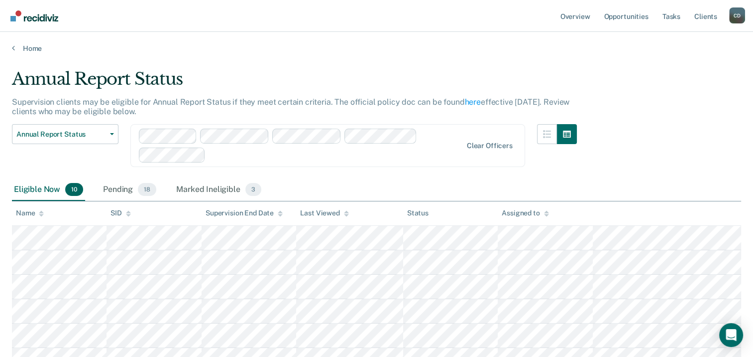
scroll to position [183, 0]
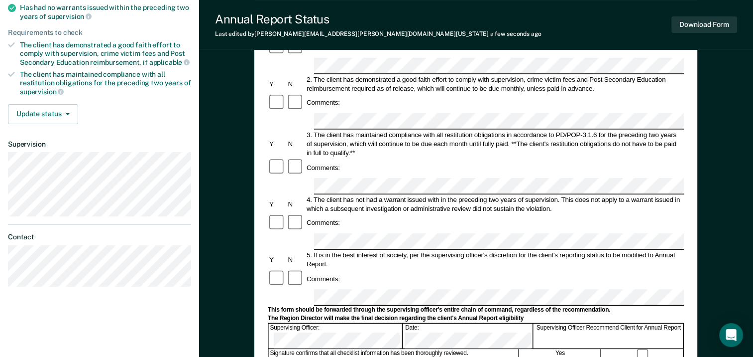
scroll to position [199, 0]
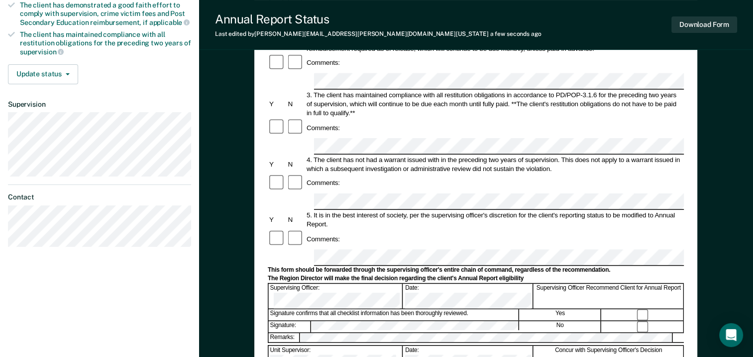
click at [289, 150] on form "Annual Reporting Checklist, Recommendation, and Determination Form Clients who …" at bounding box center [476, 248] width 416 height 702
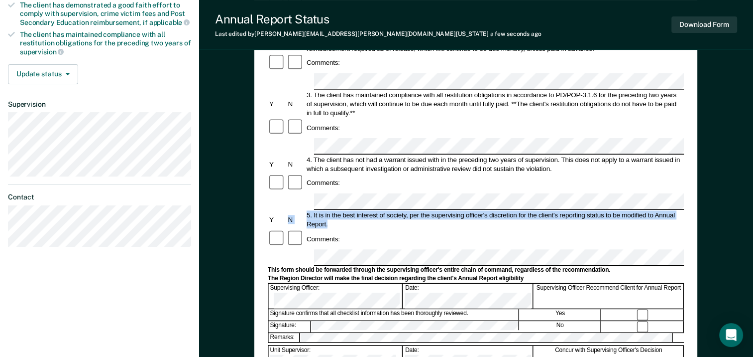
scroll to position [249, 0]
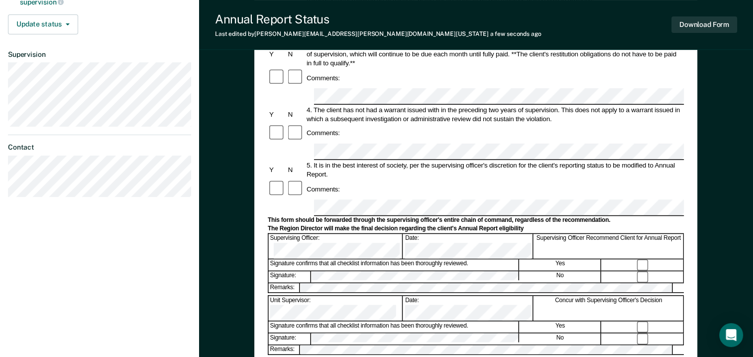
click at [289, 234] on div "Supervising Officer:" at bounding box center [336, 246] width 134 height 24
click at [293, 199] on div at bounding box center [476, 207] width 416 height 16
click at [332, 179] on div "Comments:" at bounding box center [476, 188] width 416 height 19
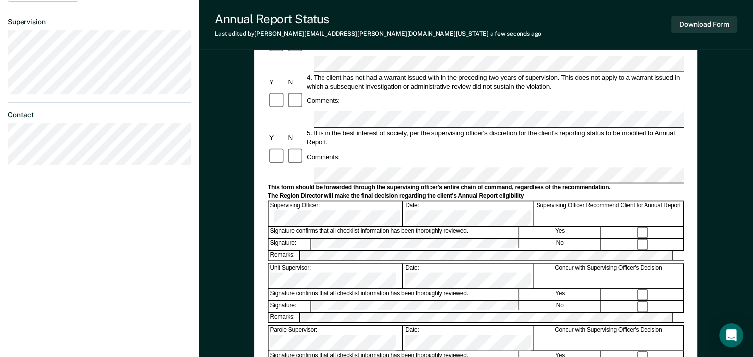
scroll to position [299, 0]
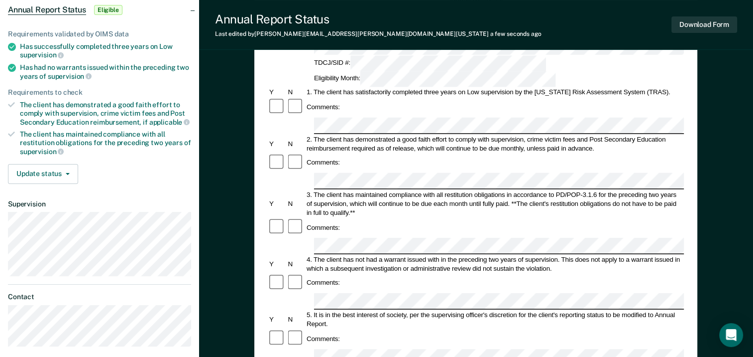
scroll to position [82, 0]
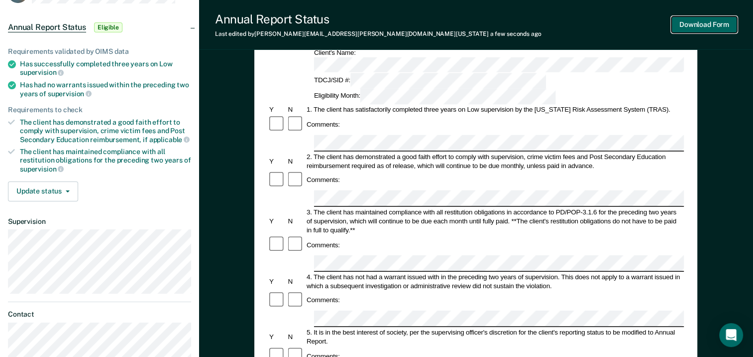
click at [697, 30] on button "Download Form" at bounding box center [705, 24] width 66 height 16
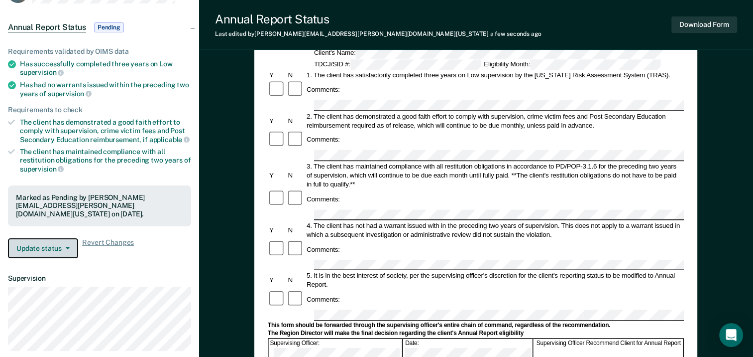
click at [46, 247] on button "Update status" at bounding box center [43, 248] width 70 height 20
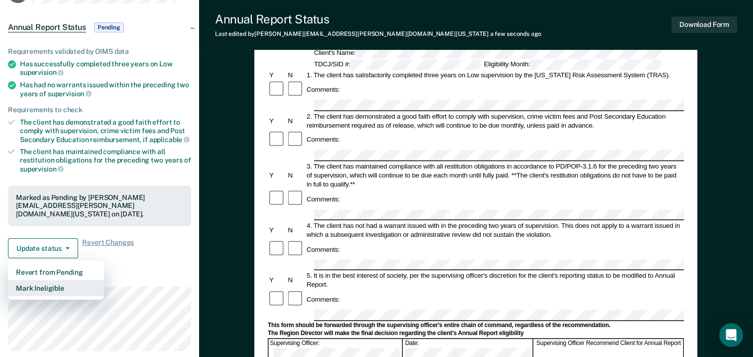
click at [57, 280] on button "Mark Ineligible" at bounding box center [56, 288] width 96 height 16
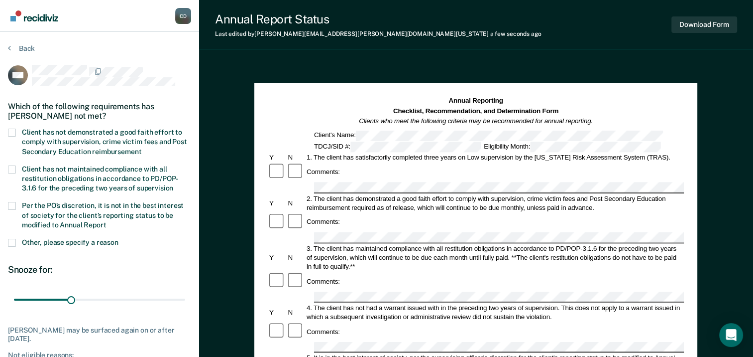
click at [19, 133] on label "Client has not demonstrated a good faith effort to comply with supervision, cri…" at bounding box center [99, 142] width 183 height 29
click at [141, 148] on input "Client has not demonstrated a good faith effort to comply with supervision, cri…" at bounding box center [141, 148] width 0 height 0
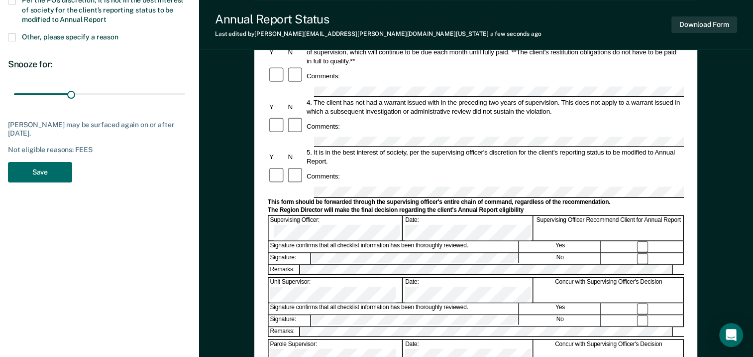
scroll to position [249, 0]
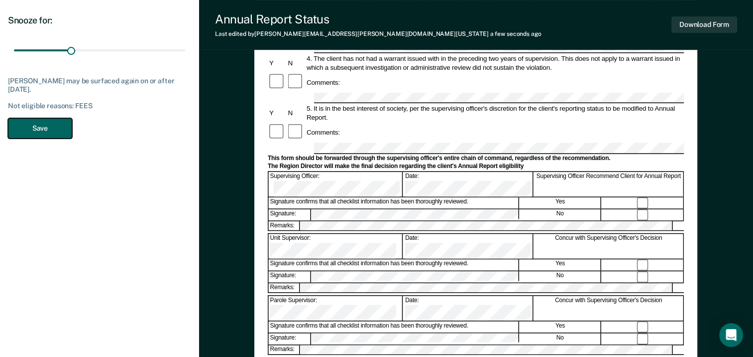
click at [46, 123] on button "Save" at bounding box center [40, 128] width 64 height 20
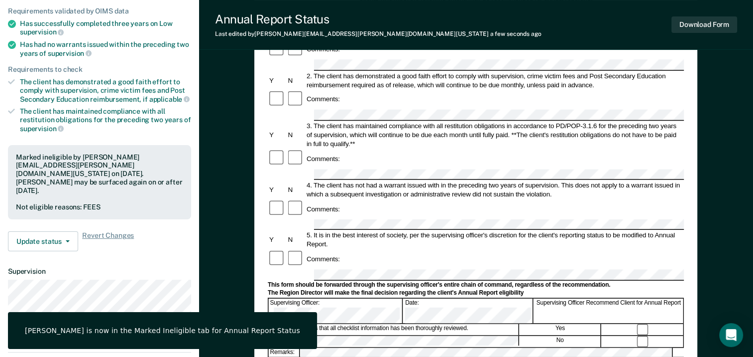
scroll to position [0, 0]
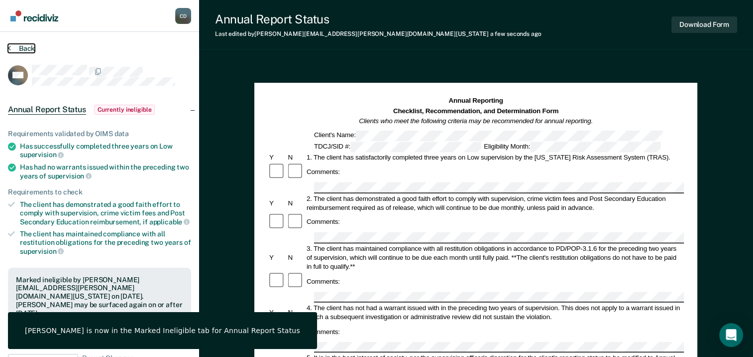
click at [9, 46] on icon at bounding box center [9, 48] width 3 height 8
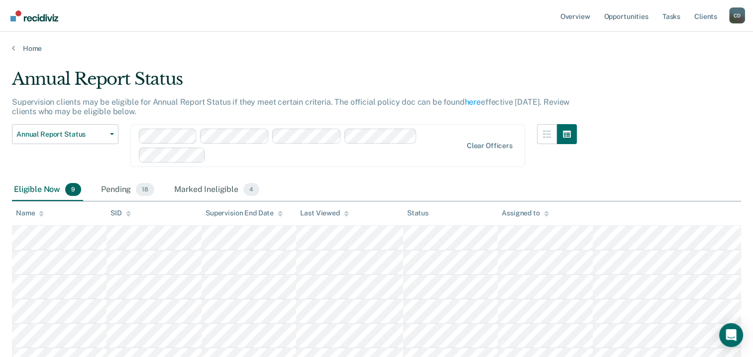
scroll to position [149, 0]
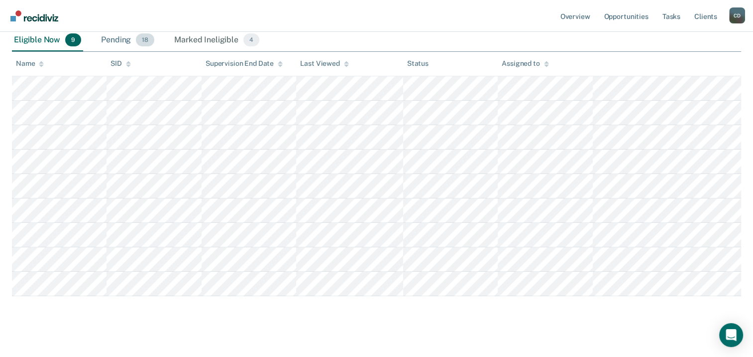
click at [128, 44] on div "Pending 18" at bounding box center [127, 40] width 57 height 22
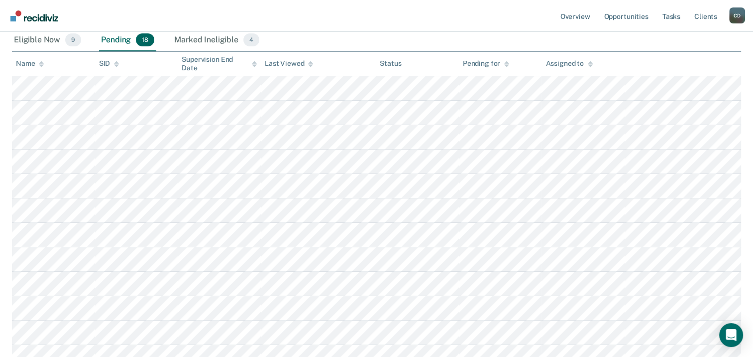
scroll to position [378, 0]
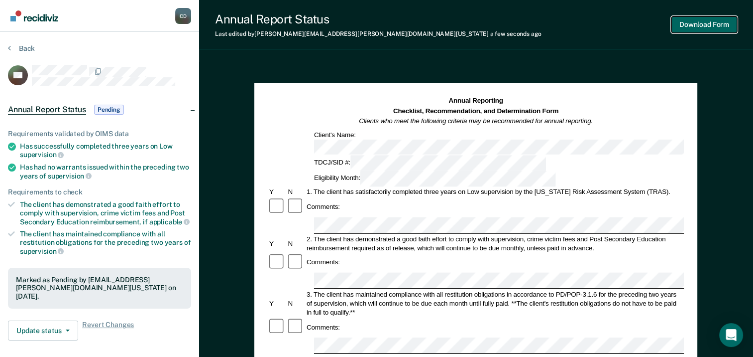
click at [715, 28] on button "Download Form" at bounding box center [705, 24] width 66 height 16
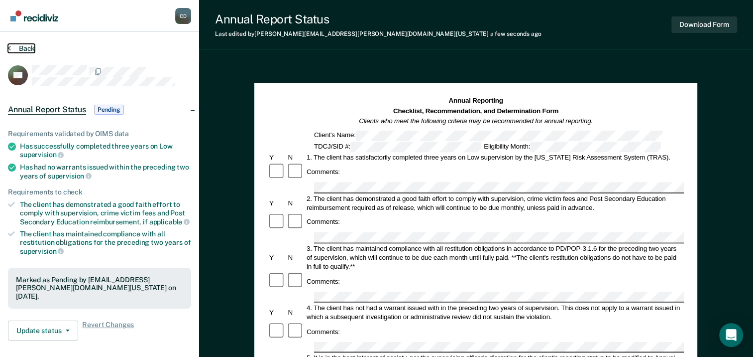
click at [11, 44] on button "Back" at bounding box center [21, 48] width 27 height 9
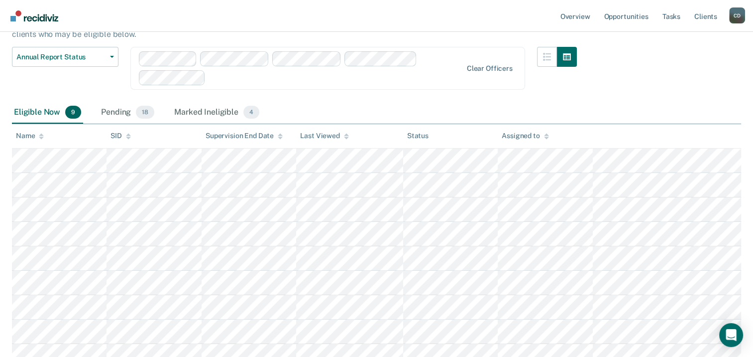
scroll to position [60, 0]
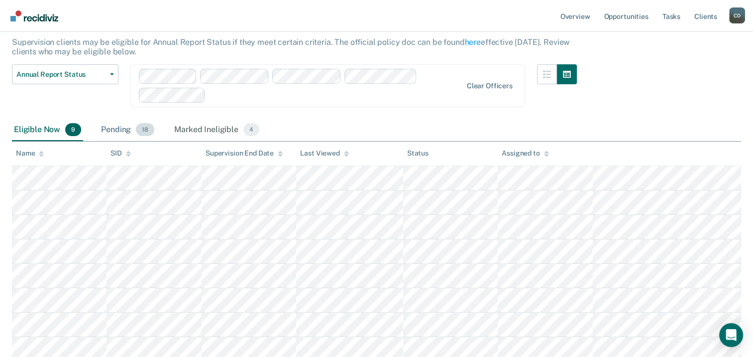
click at [116, 130] on div "Pending 18" at bounding box center [127, 130] width 57 height 22
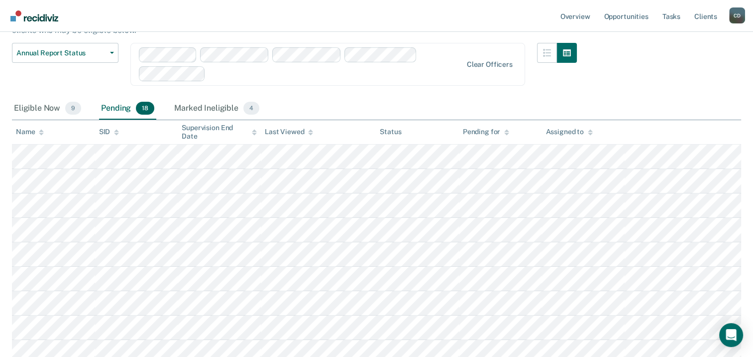
scroll to position [80, 0]
drag, startPoint x: 40, startPoint y: 103, endPoint x: 40, endPoint y: 112, distance: 8.5
click at [40, 105] on div "Eligible Now 9" at bounding box center [47, 110] width 71 height 22
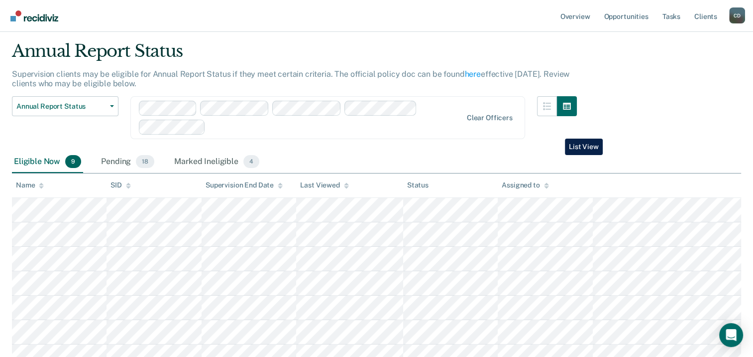
scroll to position [60, 0]
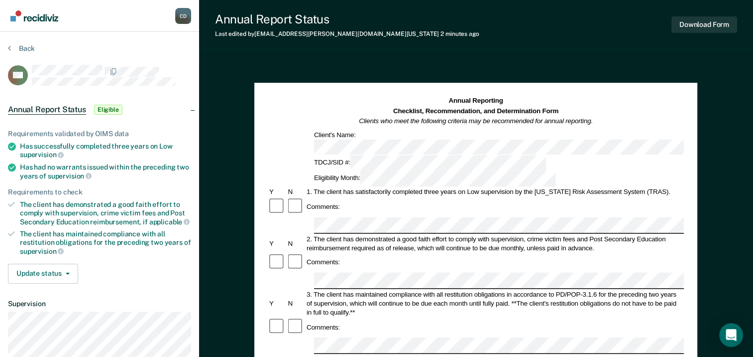
click at [6, 46] on section "Back RH Annual Report Status Eligible Requirements validated by OIMS data Has s…" at bounding box center [99, 237] width 199 height 411
click at [11, 52] on button "Back" at bounding box center [21, 48] width 27 height 9
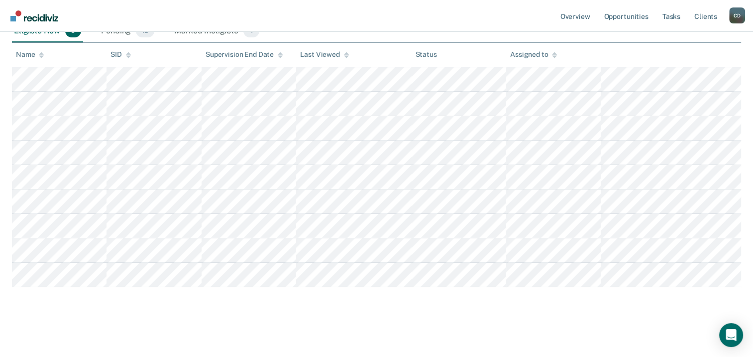
scroll to position [159, 0]
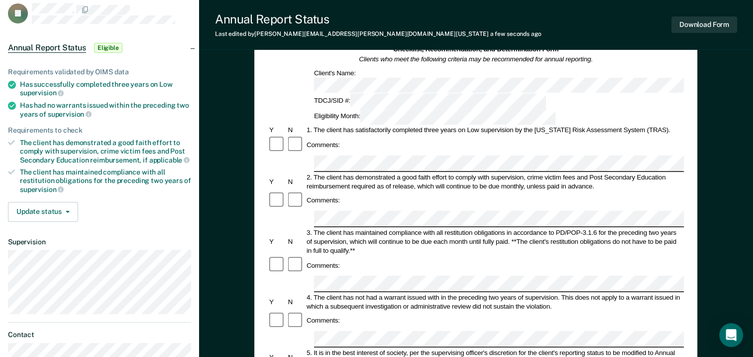
scroll to position [149, 0]
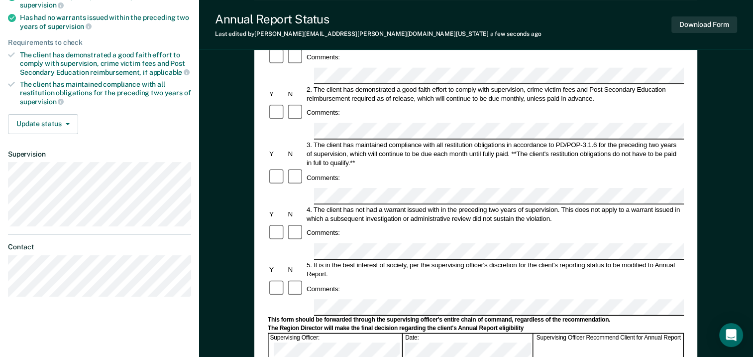
click at [687, 29] on button "Download Form" at bounding box center [705, 24] width 66 height 16
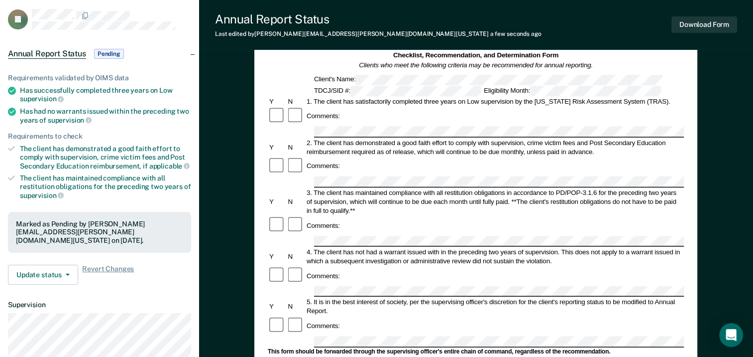
scroll to position [0, 0]
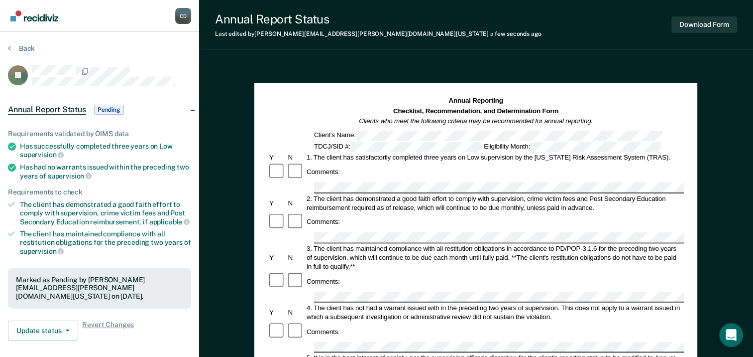
click at [6, 50] on section "Back PJ Annual Report Status Pending Requirements validated by OIMS data Has su…" at bounding box center [99, 277] width 199 height 490
click at [11, 52] on div "Back" at bounding box center [99, 54] width 183 height 21
click at [11, 46] on button "Back" at bounding box center [21, 48] width 27 height 9
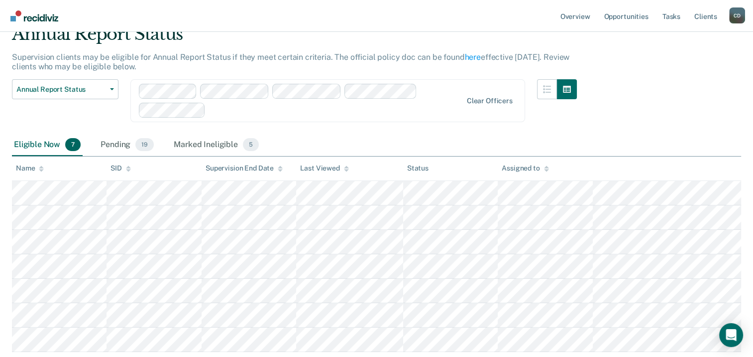
scroll to position [110, 0]
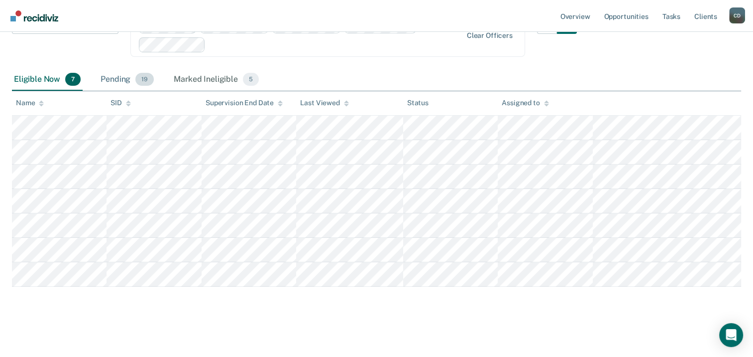
click at [131, 80] on div "Pending 19" at bounding box center [127, 80] width 57 height 22
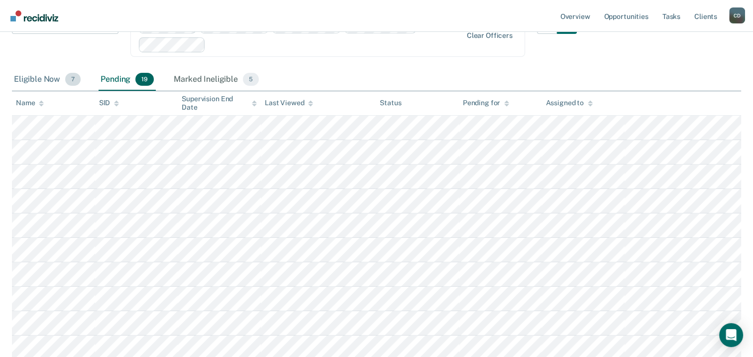
click at [54, 80] on div "Eligible Now 7" at bounding box center [47, 80] width 71 height 22
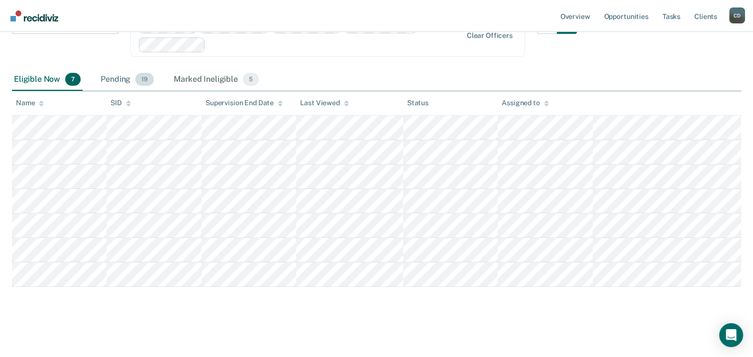
click at [129, 74] on div "Pending 19" at bounding box center [127, 80] width 57 height 22
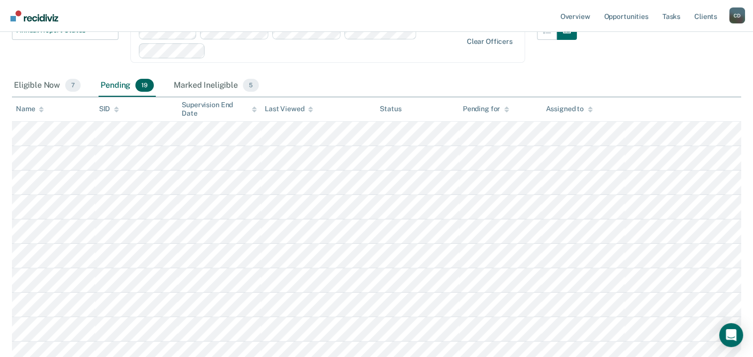
scroll to position [0, 0]
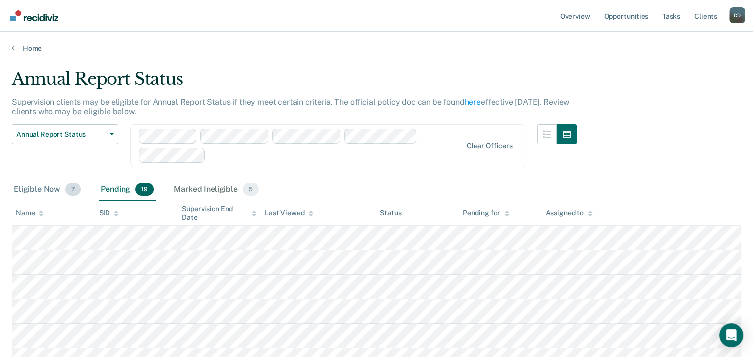
click at [34, 183] on div "Eligible Now 7" at bounding box center [47, 190] width 71 height 22
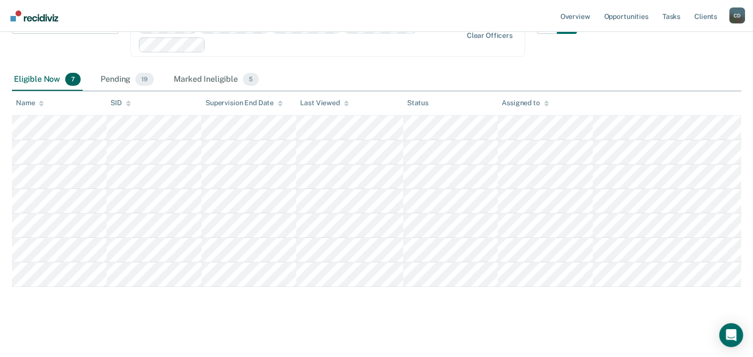
scroll to position [86, 0]
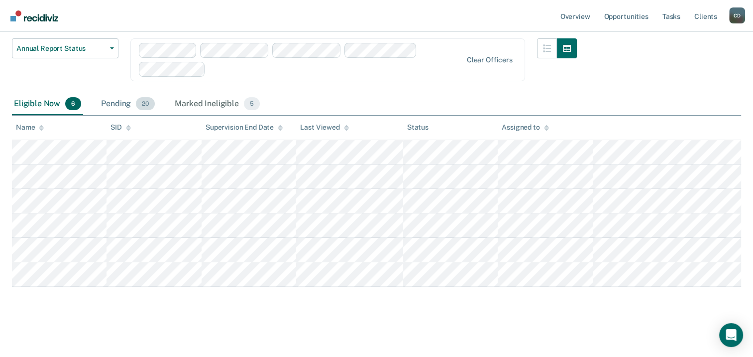
click at [125, 104] on div "Pending 20" at bounding box center [128, 104] width 58 height 22
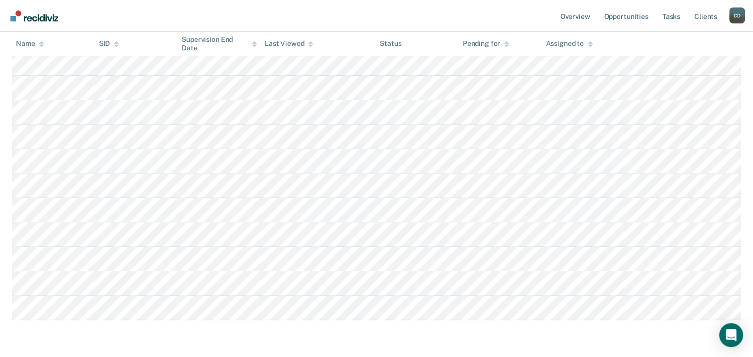
scroll to position [377, 0]
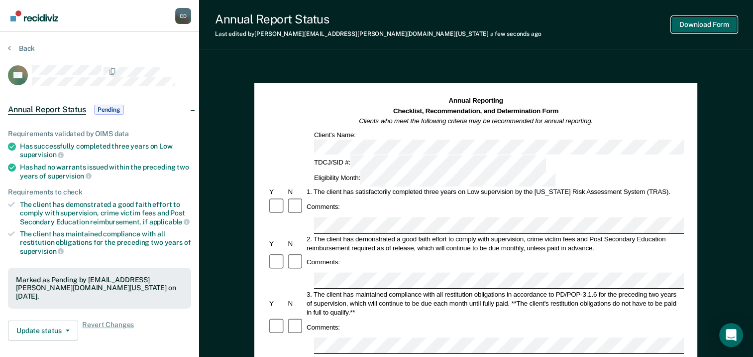
click at [700, 32] on button "Download Form" at bounding box center [705, 24] width 66 height 16
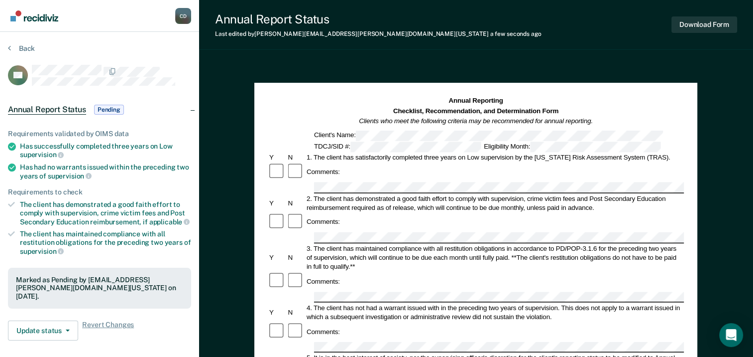
click at [9, 53] on div "Back" at bounding box center [99, 54] width 183 height 21
click at [11, 48] on button "Back" at bounding box center [21, 48] width 27 height 9
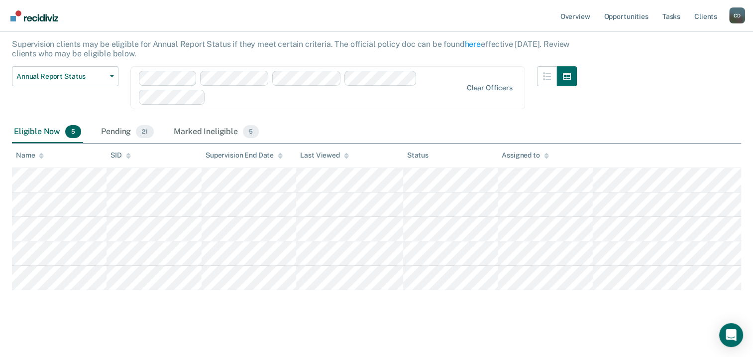
scroll to position [62, 0]
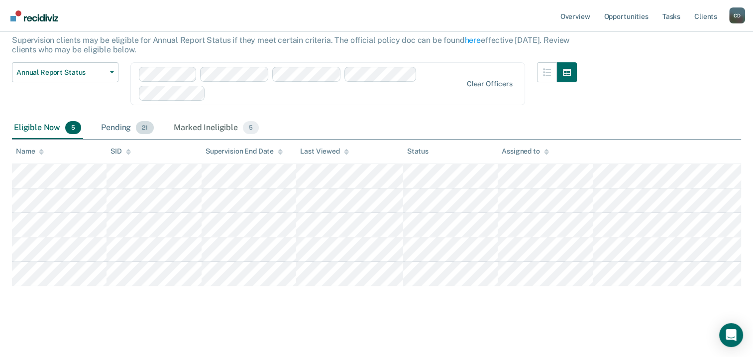
click at [115, 123] on div "Pending 21" at bounding box center [127, 128] width 57 height 22
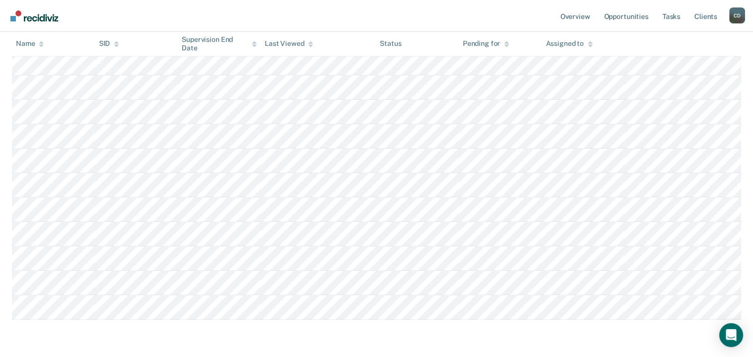
scroll to position [452, 0]
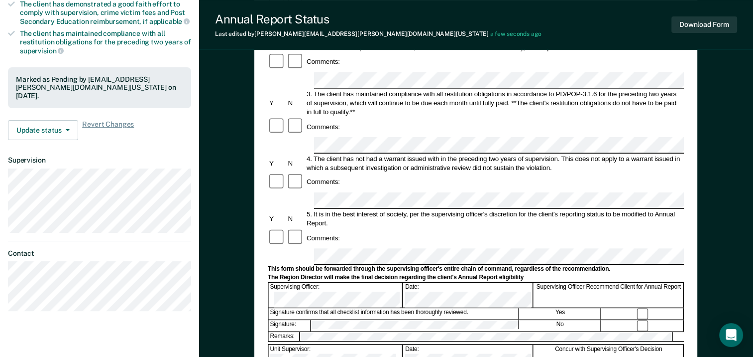
scroll to position [199, 0]
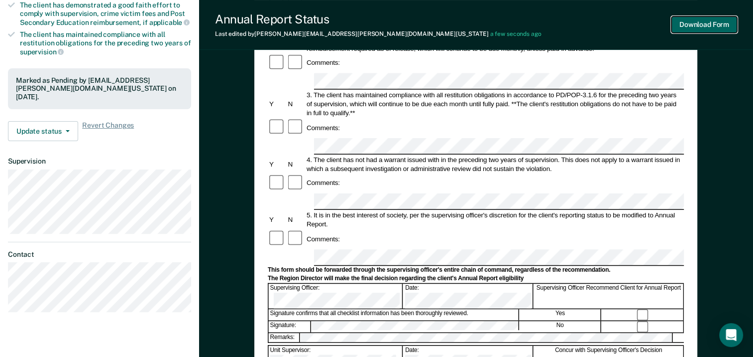
click at [698, 24] on button "Download Form" at bounding box center [705, 24] width 66 height 16
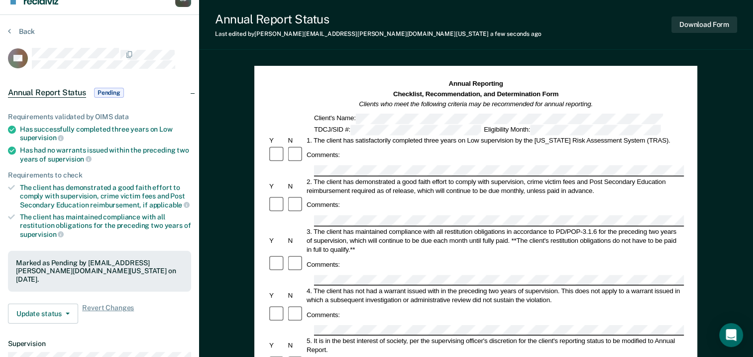
scroll to position [0, 0]
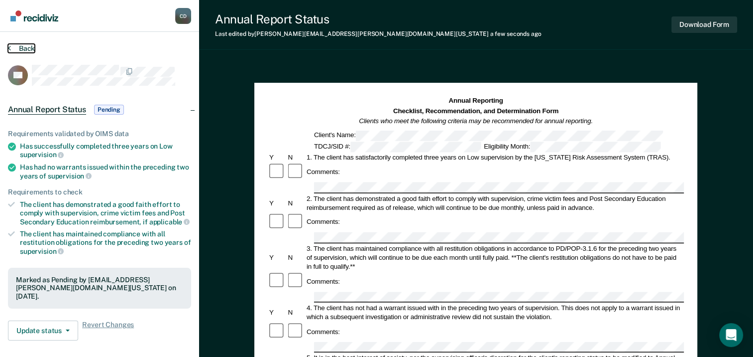
click at [8, 47] on icon at bounding box center [9, 48] width 3 height 8
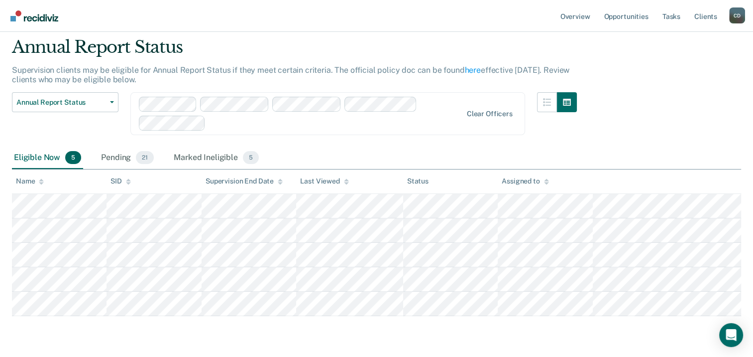
scroll to position [62, 0]
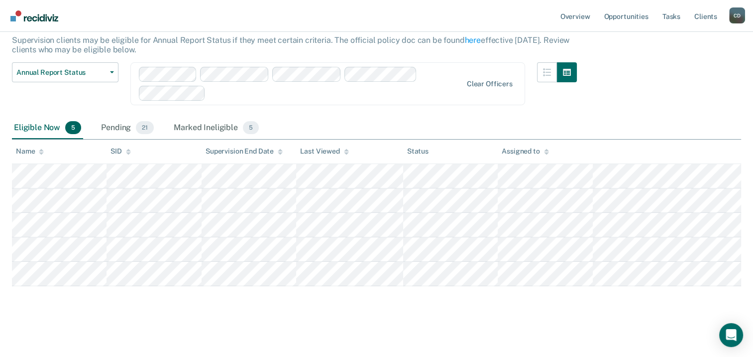
click at [36, 127] on div "Eligible Now 5" at bounding box center [47, 128] width 71 height 22
click at [113, 125] on div "Pending 21" at bounding box center [127, 128] width 57 height 22
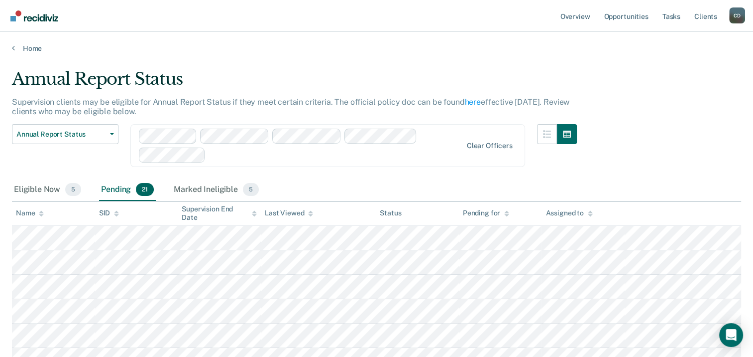
scroll to position [0, 0]
click at [219, 192] on div "Marked Ineligible 5" at bounding box center [216, 190] width 89 height 22
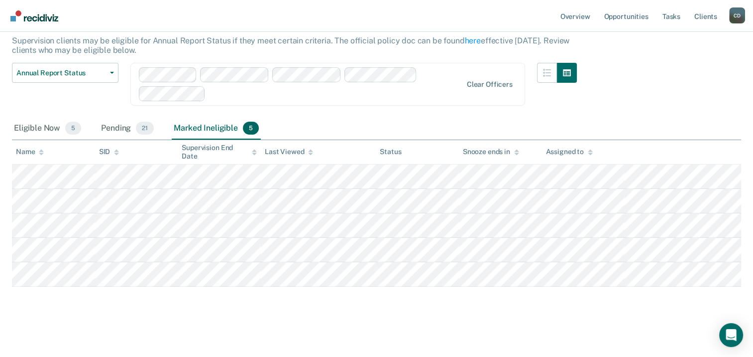
scroll to position [62, 0]
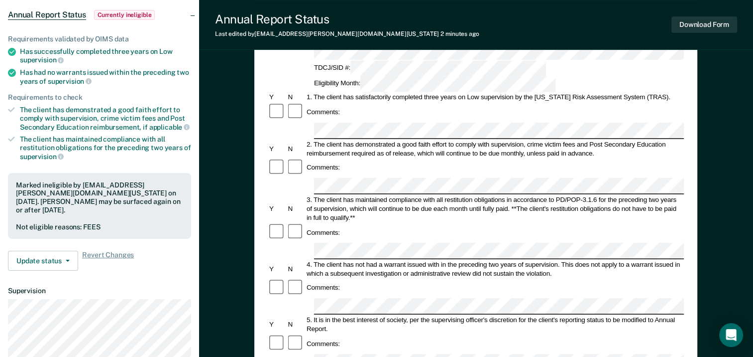
scroll to position [100, 0]
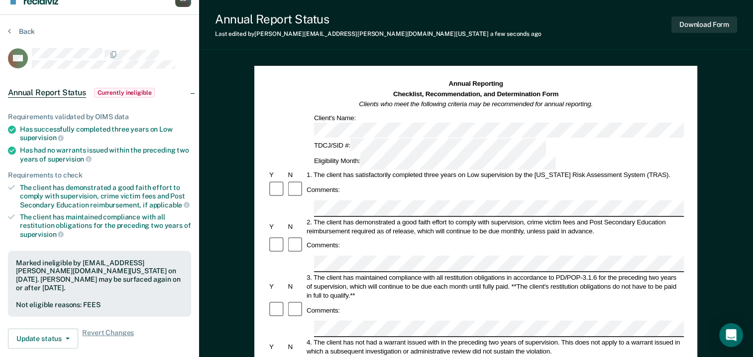
scroll to position [0, 0]
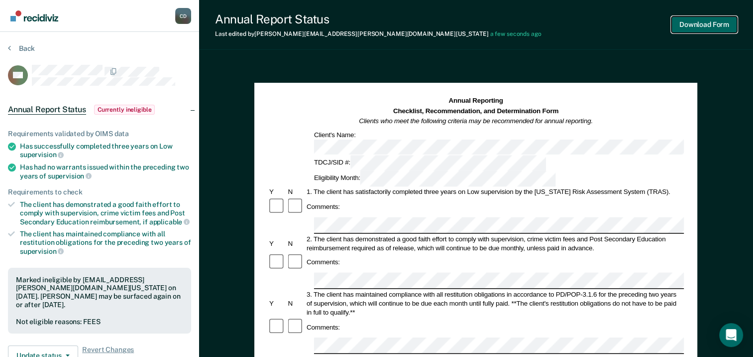
click at [699, 22] on button "Download Form" at bounding box center [705, 24] width 66 height 16
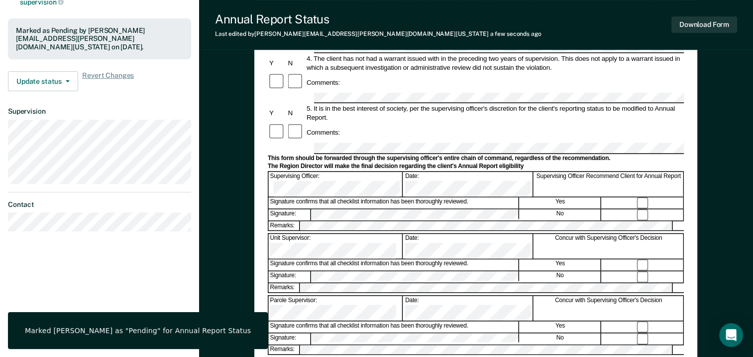
scroll to position [100, 0]
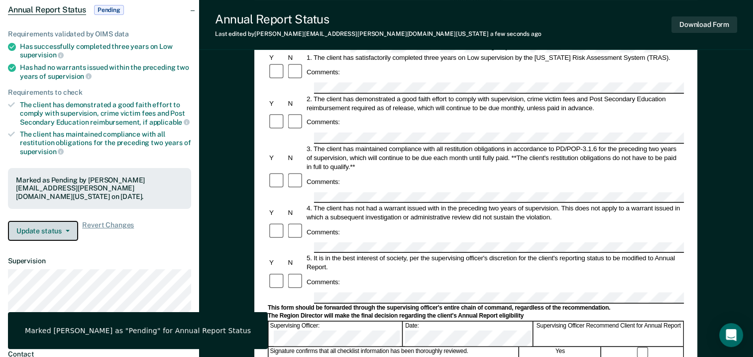
click at [38, 221] on button "Update status" at bounding box center [43, 231] width 70 height 20
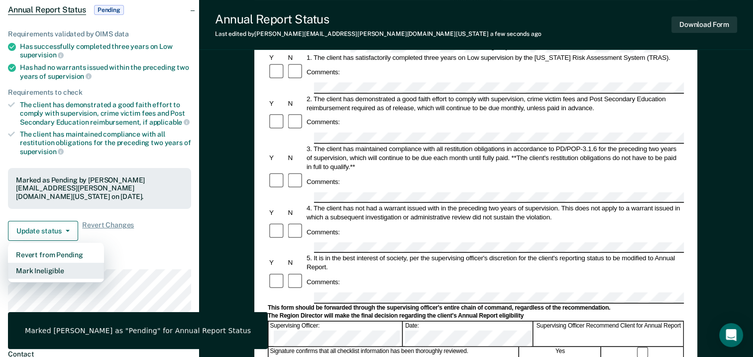
click at [42, 269] on button "Mark Ineligible" at bounding box center [56, 270] width 96 height 16
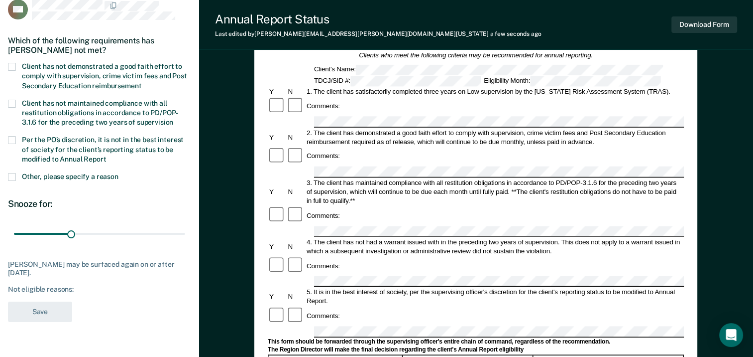
scroll to position [0, 0]
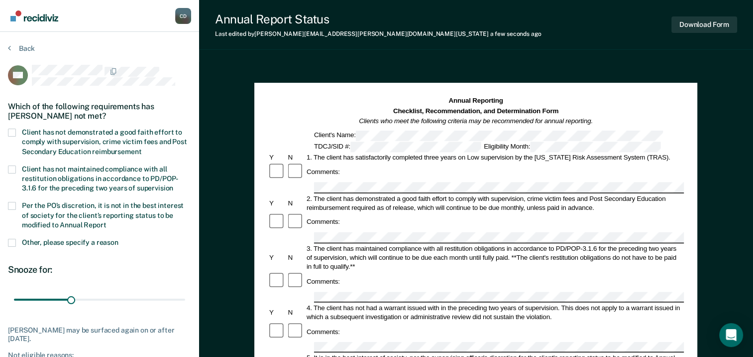
click at [10, 125] on div "Which of the following requirements has [PERSON_NAME] not met?" at bounding box center [99, 111] width 183 height 35
click at [15, 130] on span at bounding box center [12, 132] width 8 height 8
click at [141, 148] on input "Client has not demonstrated a good faith effort to comply with supervision, cri…" at bounding box center [141, 148] width 0 height 0
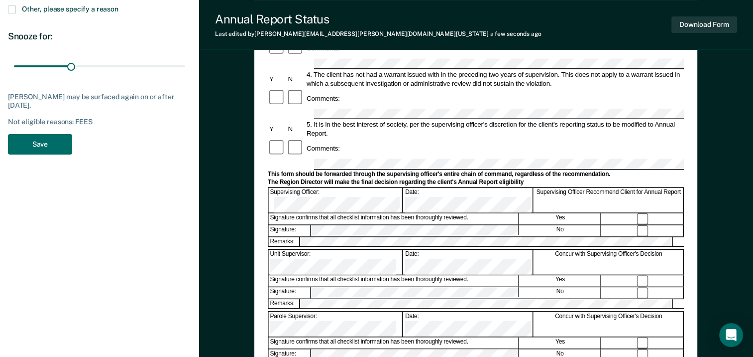
scroll to position [299, 0]
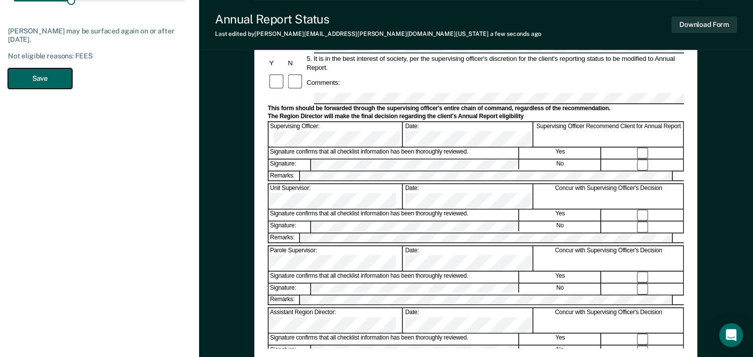
click at [33, 76] on button "Save" at bounding box center [40, 78] width 64 height 20
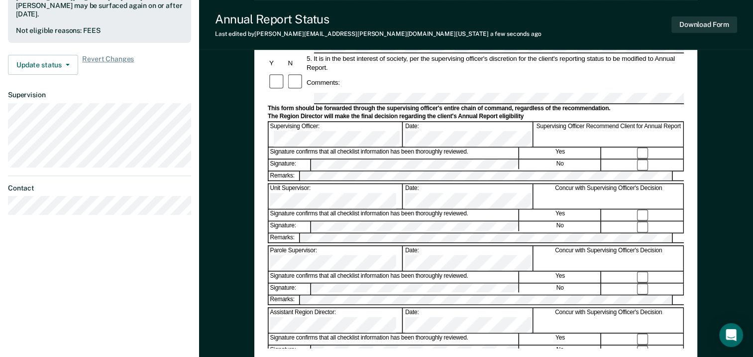
scroll to position [0, 0]
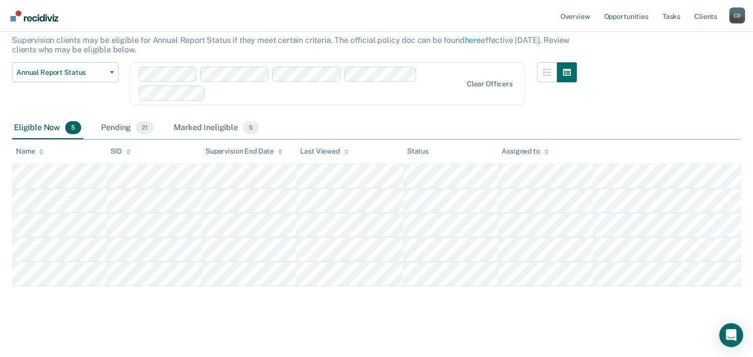
scroll to position [37, 0]
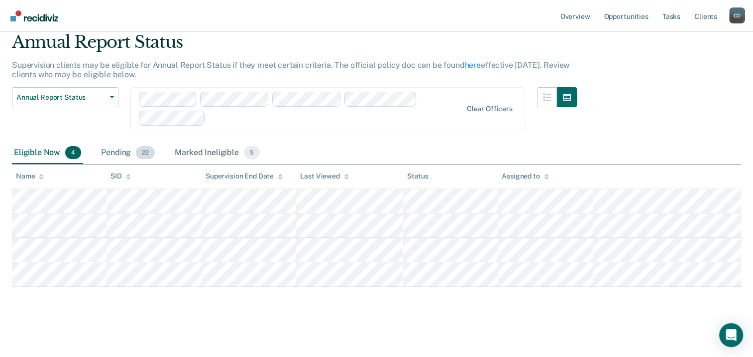
drag, startPoint x: 112, startPoint y: 155, endPoint x: 118, endPoint y: 154, distance: 6.1
click at [112, 155] on div "Pending 22" at bounding box center [128, 153] width 58 height 22
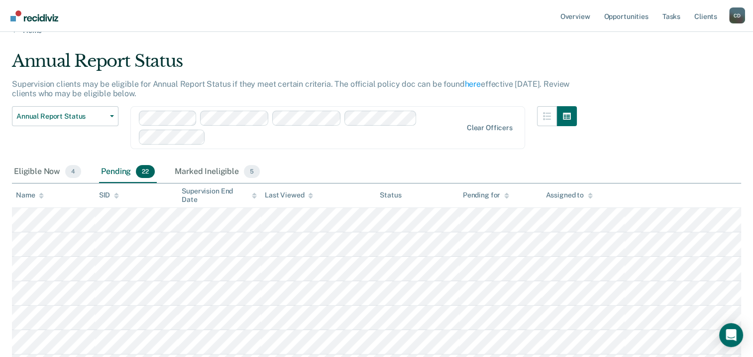
scroll to position [0, 0]
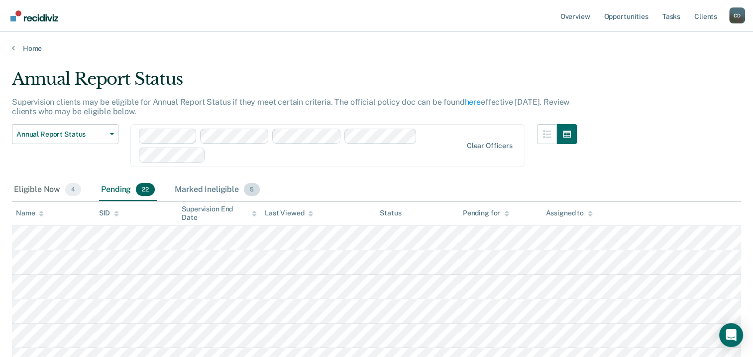
click at [189, 188] on div "Marked Ineligible 5" at bounding box center [217, 190] width 89 height 22
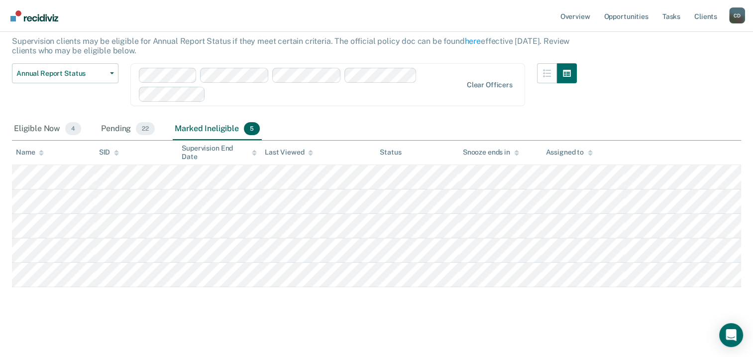
scroll to position [62, 0]
click at [125, 125] on div "Pending 22" at bounding box center [128, 128] width 58 height 22
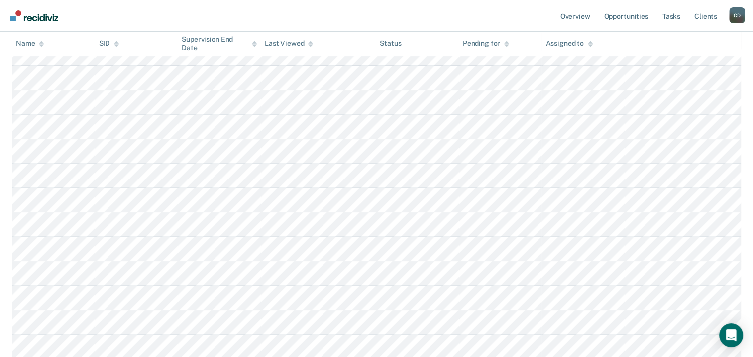
scroll to position [410, 0]
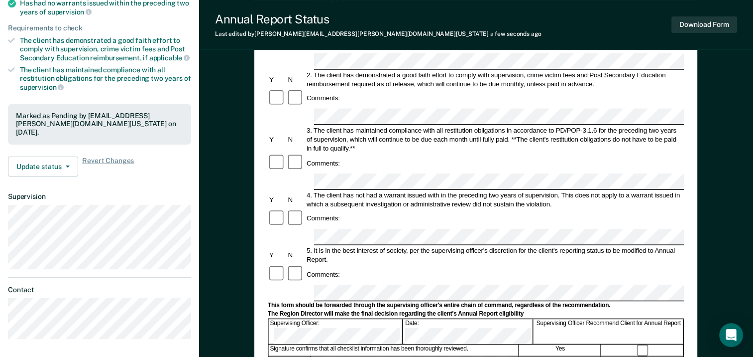
scroll to position [82, 0]
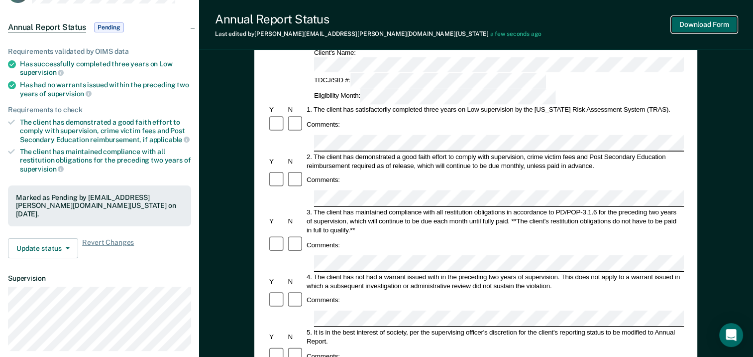
click at [711, 22] on button "Download Form" at bounding box center [705, 24] width 66 height 16
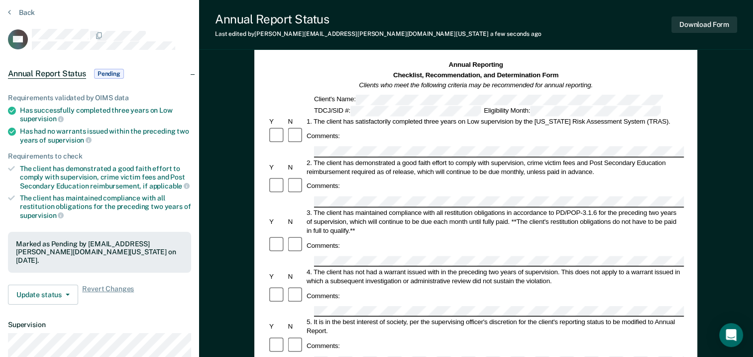
scroll to position [0, 0]
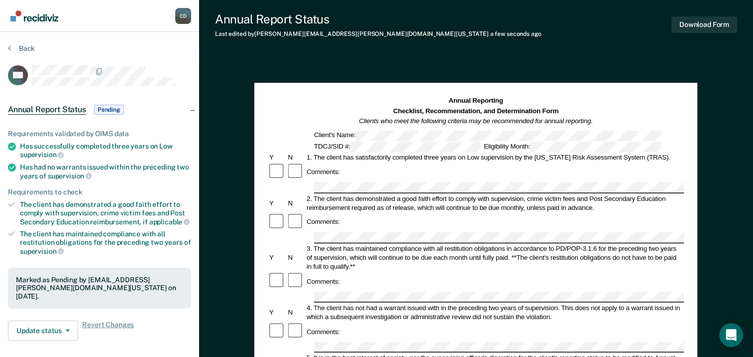
click at [12, 52] on div "Back" at bounding box center [99, 54] width 183 height 21
click at [9, 49] on icon at bounding box center [9, 48] width 3 height 8
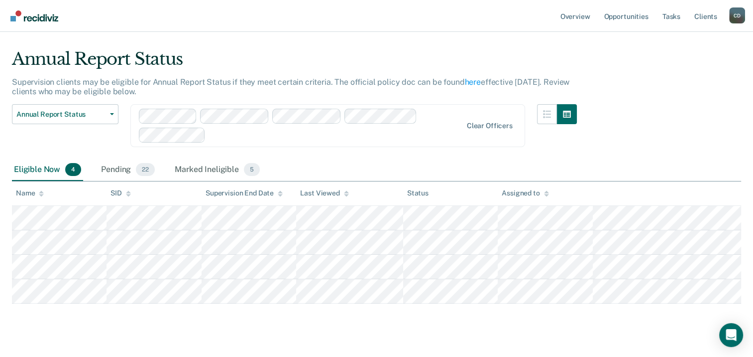
scroll to position [37, 0]
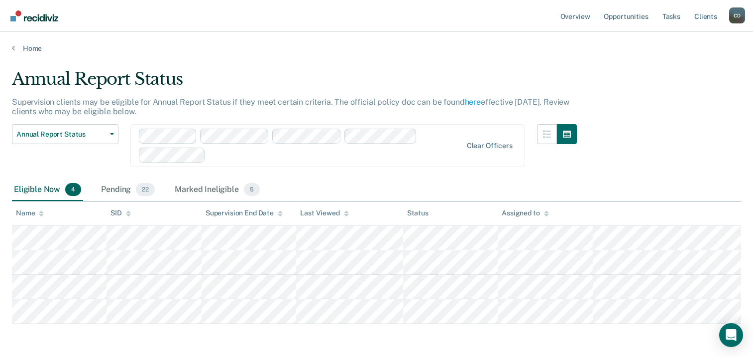
scroll to position [37, 0]
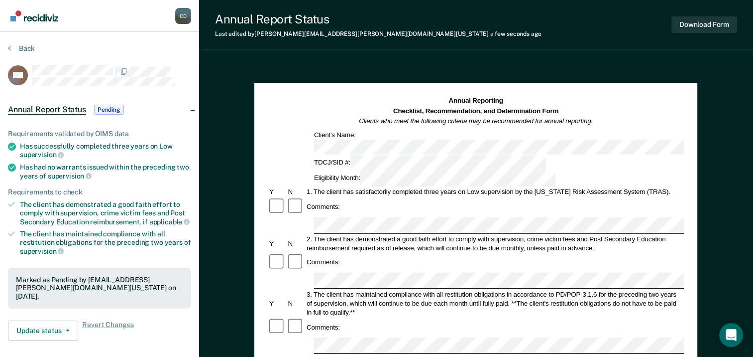
click at [711, 9] on div "Annual Report Status Last edited by Christina.Dawkins@tdcj.texas.gov a few seco…" at bounding box center [476, 25] width 554 height 50
click at [706, 23] on button "Download Form" at bounding box center [705, 24] width 66 height 16
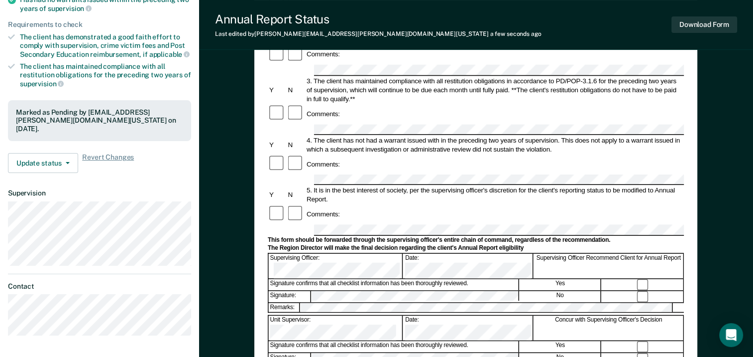
scroll to position [199, 0]
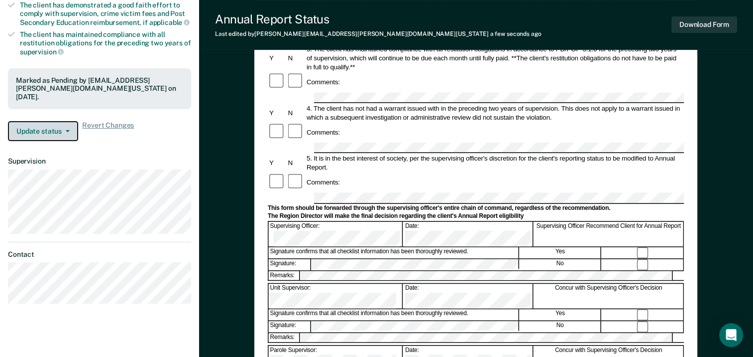
click at [46, 130] on button "Update status" at bounding box center [43, 131] width 70 height 20
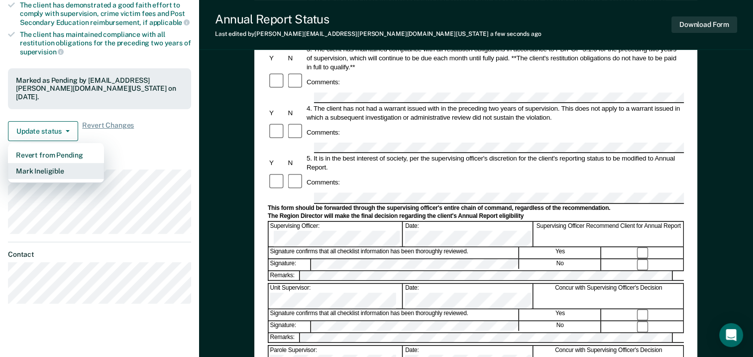
click at [50, 167] on button "Mark Ineligible" at bounding box center [56, 171] width 96 height 16
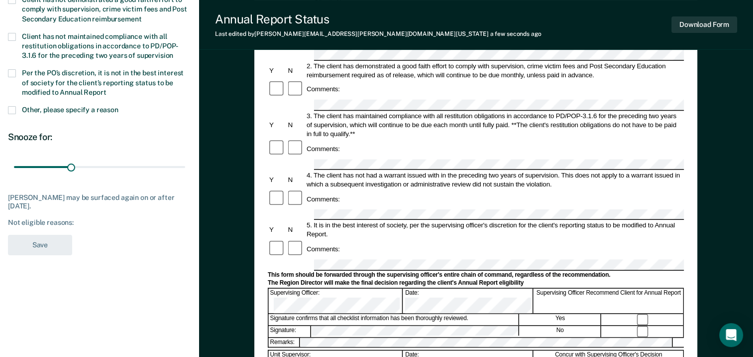
scroll to position [50, 0]
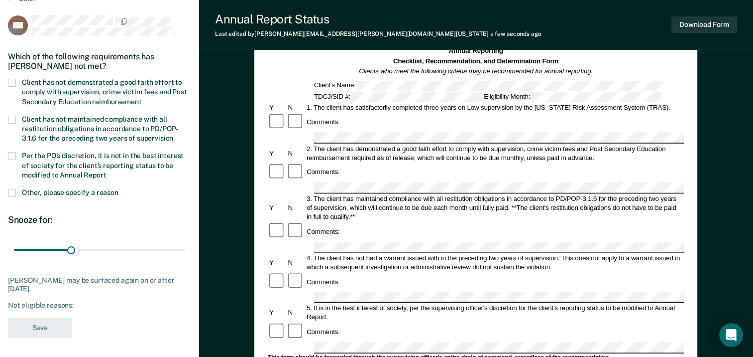
click at [17, 193] on label "Other, please specify a reason" at bounding box center [99, 193] width 183 height 9
click at [119, 189] on input "Other, please specify a reason" at bounding box center [119, 189] width 0 height 0
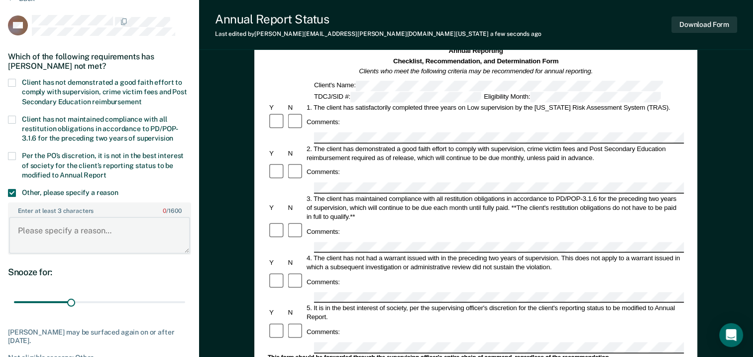
click at [63, 230] on textarea "Enter at least 3 characters 0 / 1600" at bounding box center [99, 235] width 181 height 37
type textarea "C"
type textarea "o"
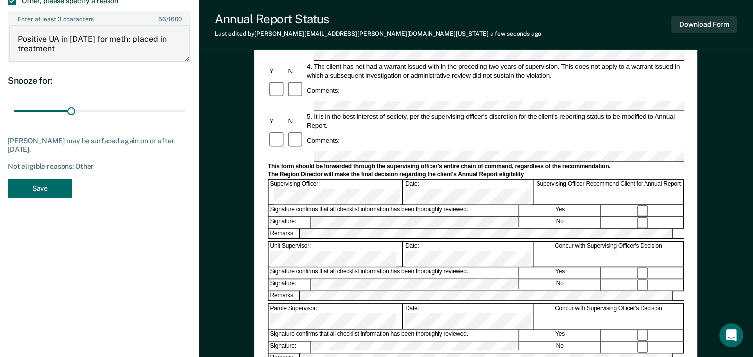
scroll to position [249, 0]
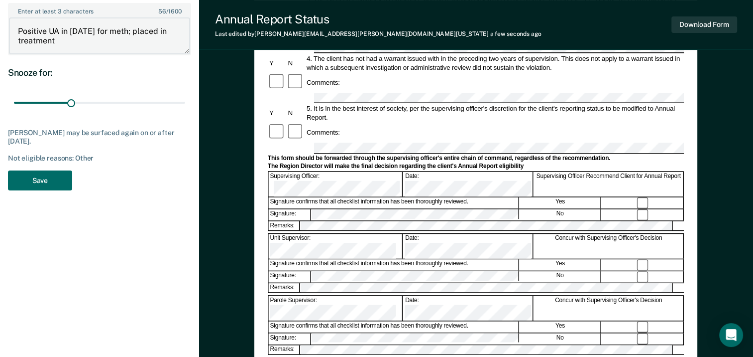
type textarea "Positive UA in March 2025 for meth; placed in treatment"
click at [54, 185] on button "Save" at bounding box center [40, 180] width 64 height 20
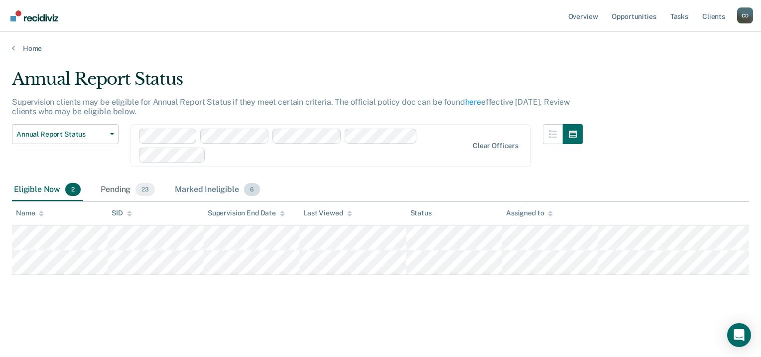
click at [208, 183] on div "Marked Ineligible 6" at bounding box center [217, 190] width 89 height 22
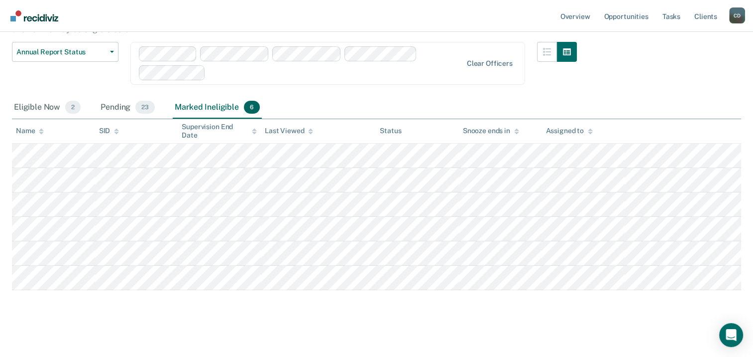
scroll to position [86, 0]
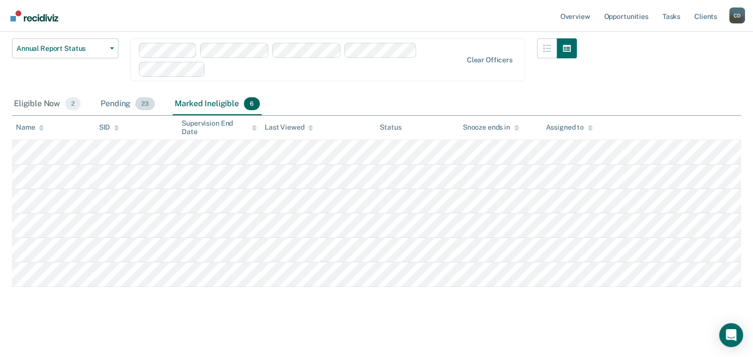
click at [112, 108] on div "Pending 23" at bounding box center [128, 104] width 58 height 22
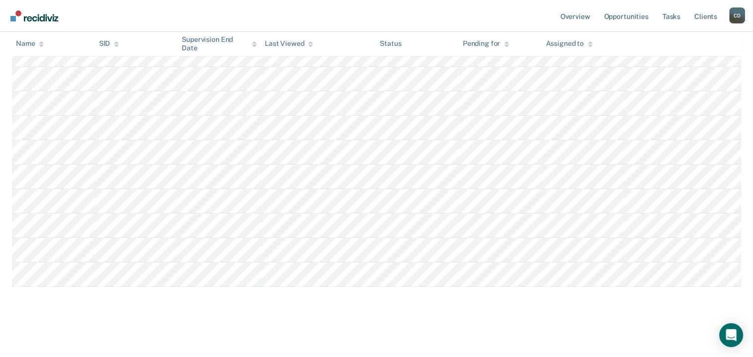
scroll to position [451, 0]
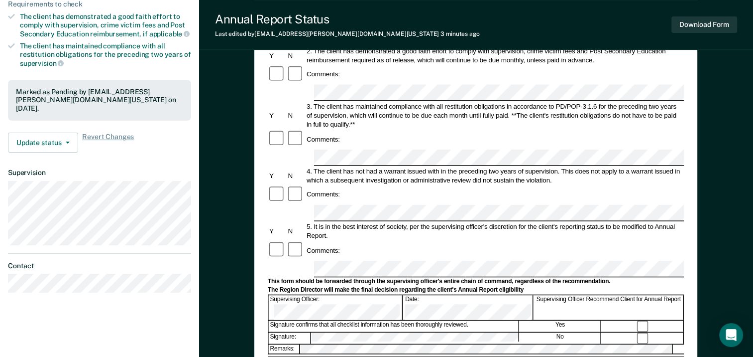
scroll to position [249, 0]
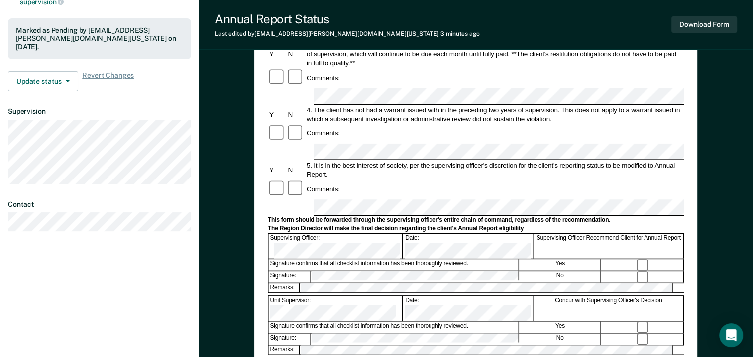
click at [328, 344] on div "Remarks:" at bounding box center [476, 349] width 416 height 10
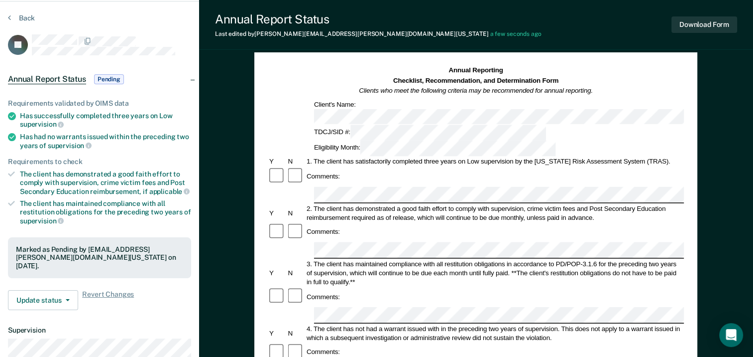
scroll to position [0, 0]
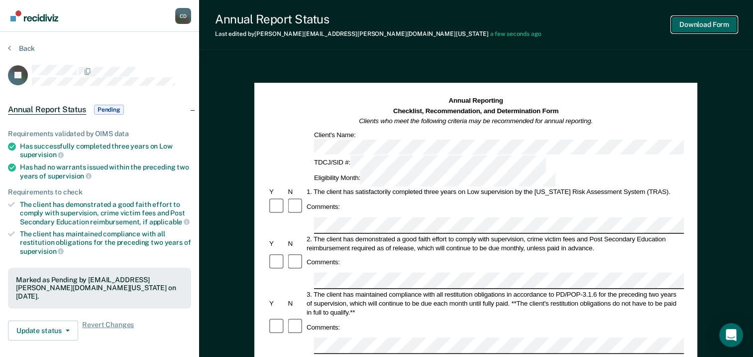
click at [701, 32] on button "Download Form" at bounding box center [705, 24] width 66 height 16
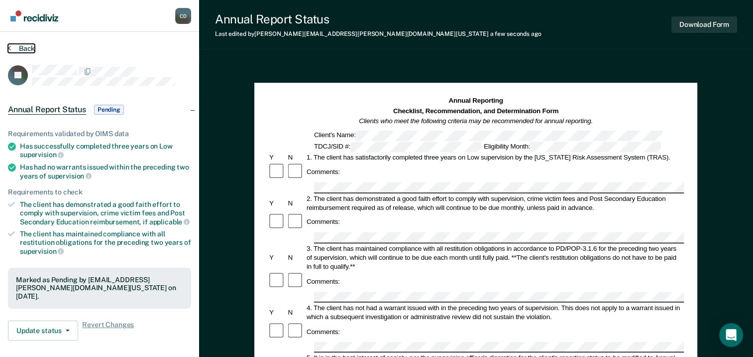
click at [15, 49] on button "Back" at bounding box center [21, 48] width 27 height 9
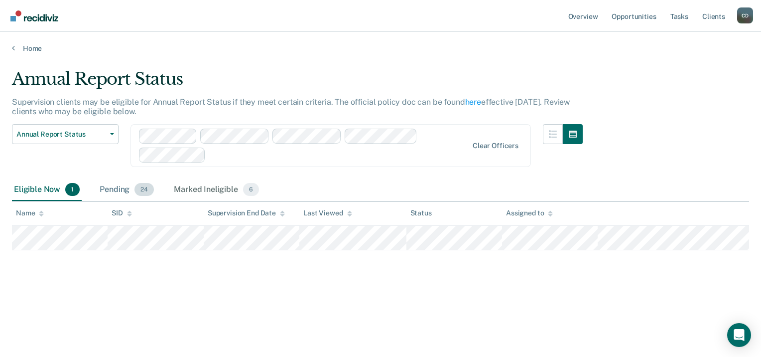
drag, startPoint x: 129, startPoint y: 194, endPoint x: 137, endPoint y: 188, distance: 9.6
click at [129, 194] on div "Pending 24" at bounding box center [127, 190] width 58 height 22
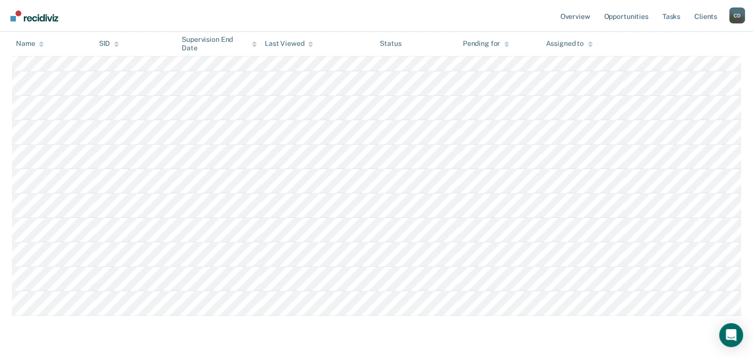
scroll to position [525, 0]
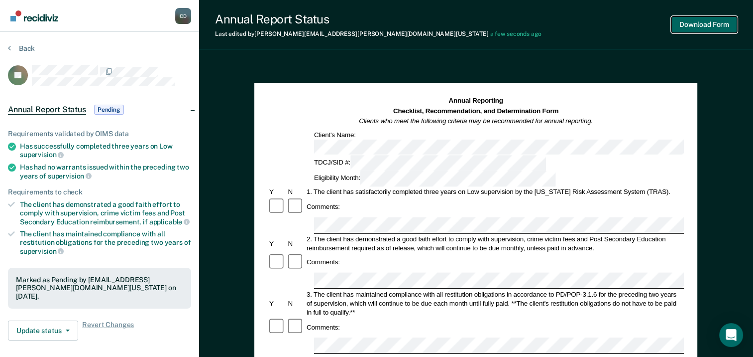
click at [701, 31] on button "Download Form" at bounding box center [705, 24] width 66 height 16
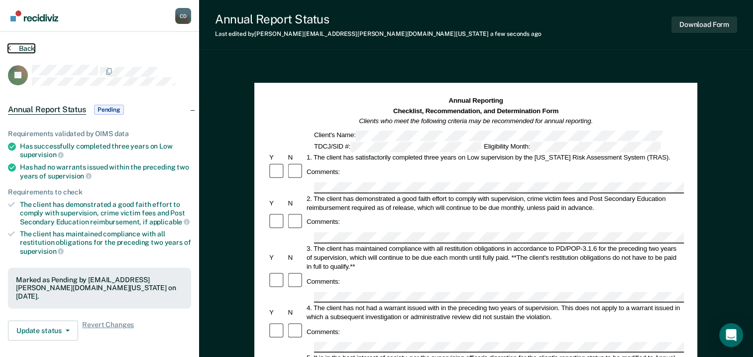
click at [14, 49] on button "Back" at bounding box center [21, 48] width 27 height 9
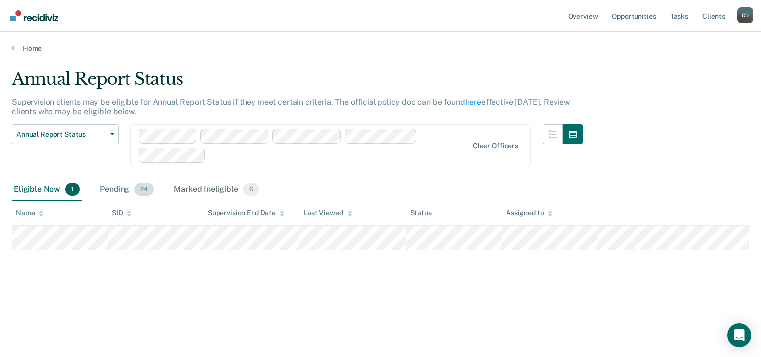
click at [115, 183] on div "Pending 24" at bounding box center [127, 190] width 58 height 22
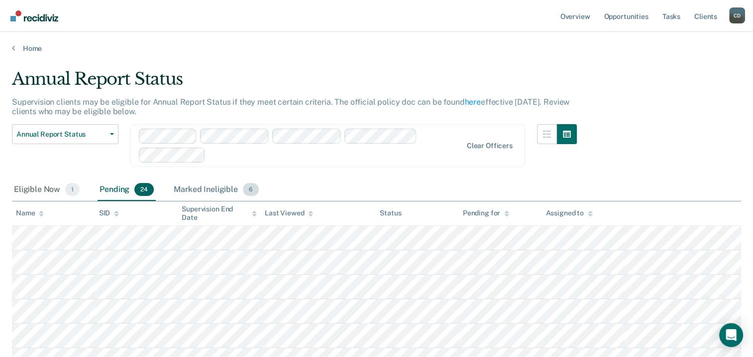
click at [235, 191] on div "Marked Ineligible 6" at bounding box center [216, 190] width 89 height 22
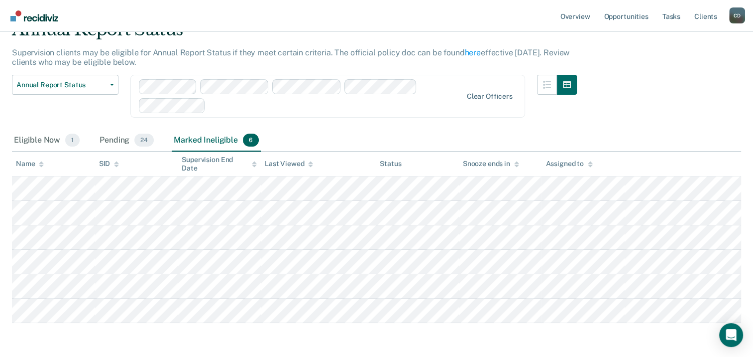
scroll to position [86, 0]
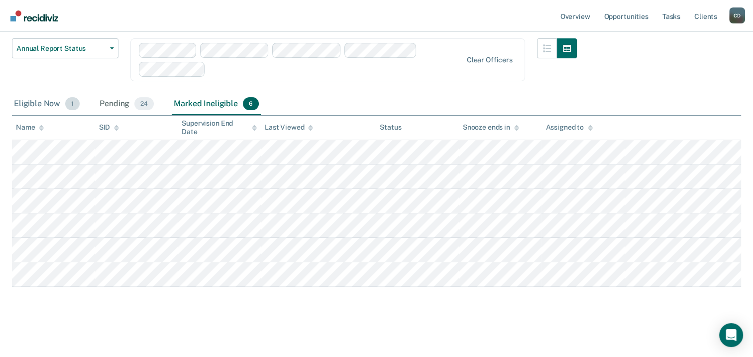
click at [53, 99] on div "Eligible Now 1" at bounding box center [47, 104] width 70 height 22
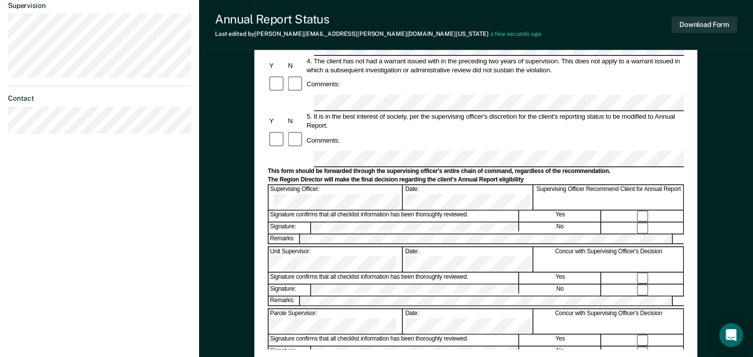
scroll to position [299, 0]
click at [698, 20] on button "Download Form" at bounding box center [705, 24] width 66 height 16
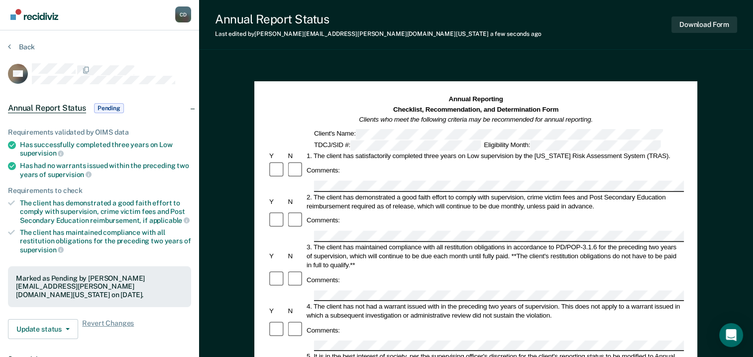
scroll to position [0, 0]
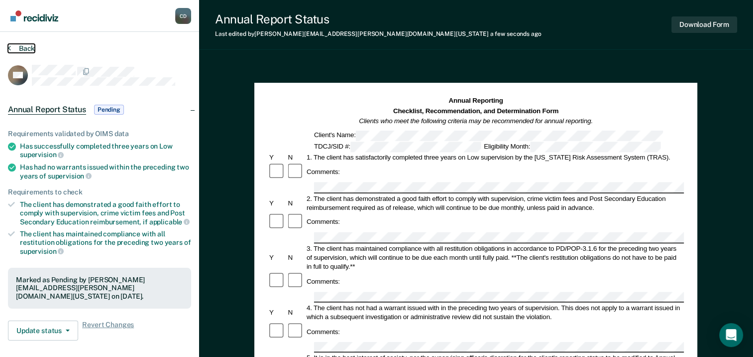
click at [16, 48] on button "Back" at bounding box center [21, 48] width 27 height 9
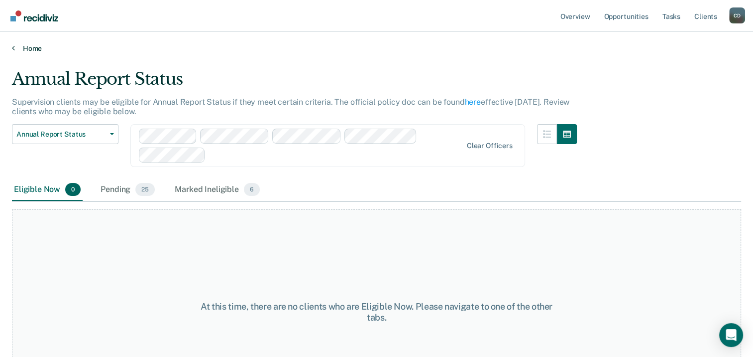
click at [28, 51] on link "Home" at bounding box center [376, 48] width 729 height 9
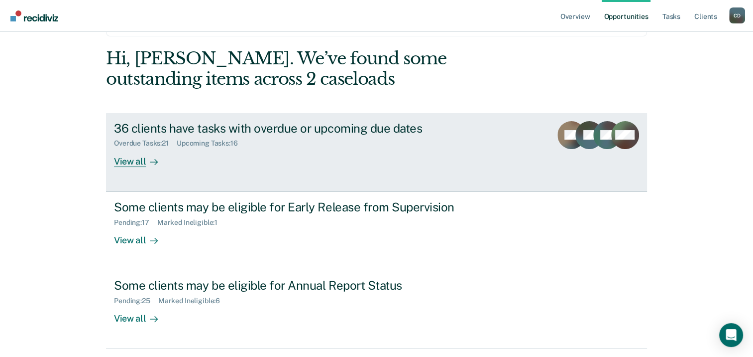
scroll to position [50, 0]
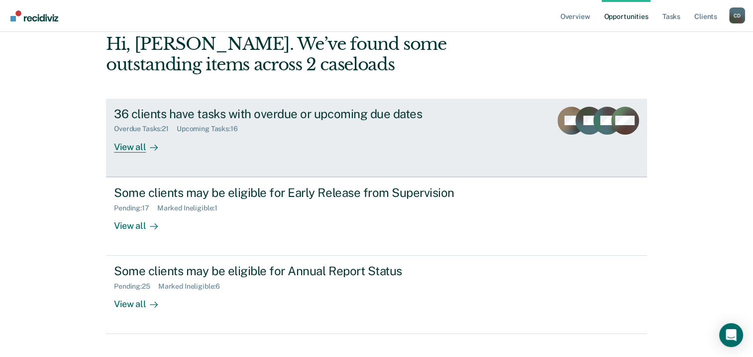
click at [142, 135] on div "View all" at bounding box center [142, 142] width 56 height 19
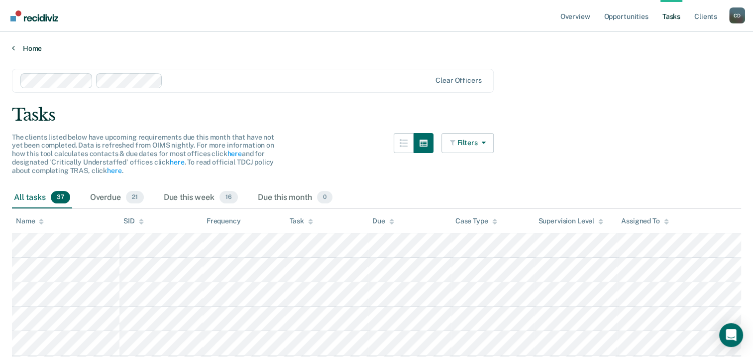
click at [16, 48] on link "Home" at bounding box center [376, 48] width 729 height 9
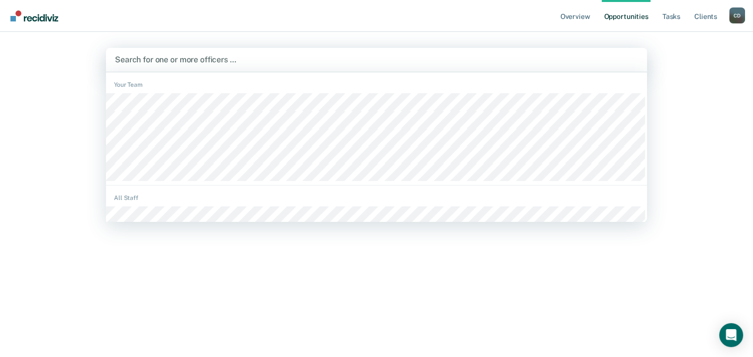
click at [58, 52] on div "Overview Opportunities Tasks Client s Christina Dawkins C D Profile How it work…" at bounding box center [376, 178] width 753 height 357
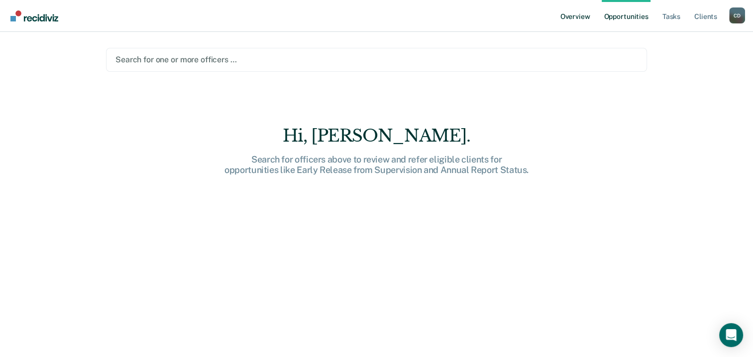
click at [583, 18] on link "Overview" at bounding box center [576, 16] width 34 height 32
